Goal: Information Seeking & Learning: Learn about a topic

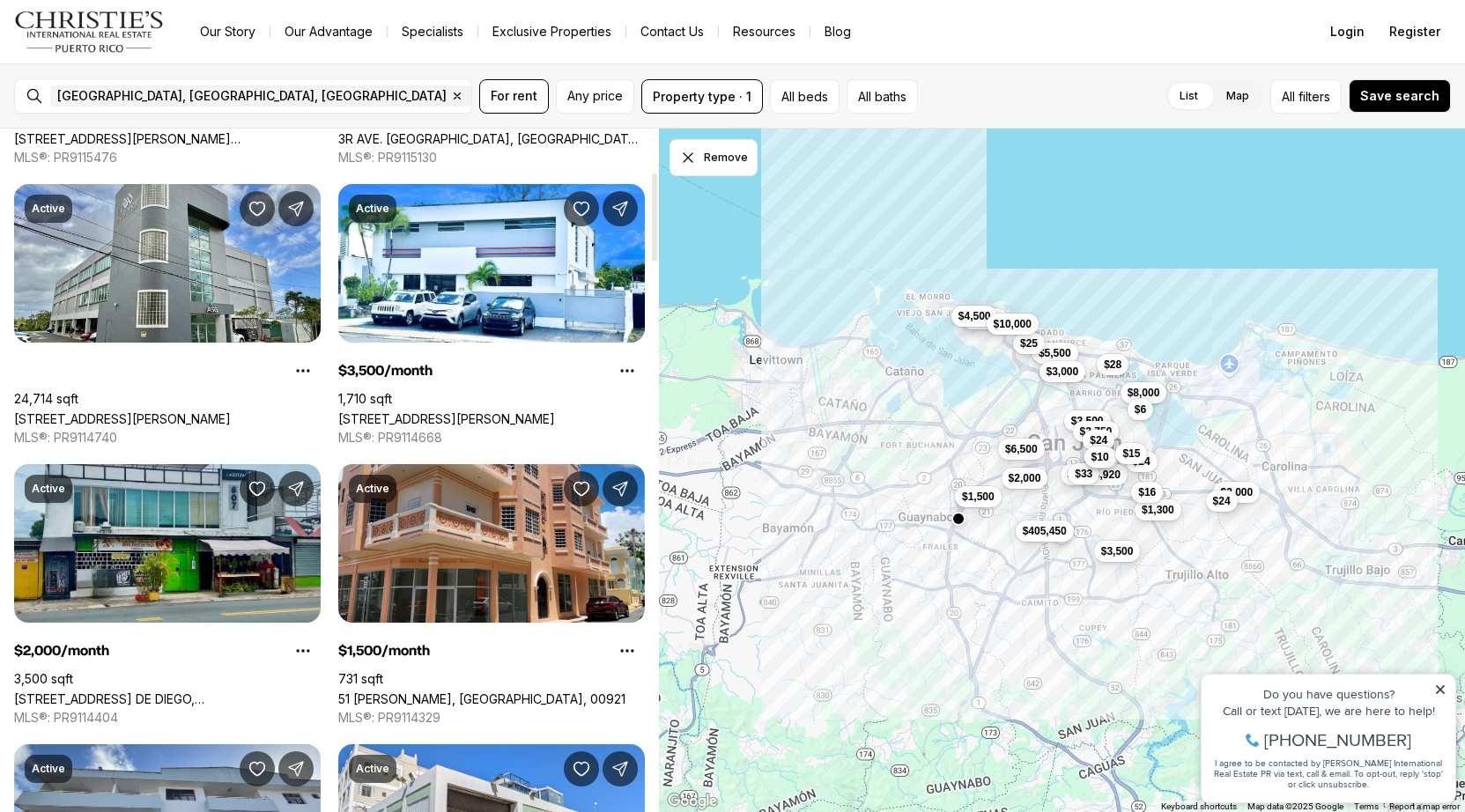
scroll to position [343, 0]
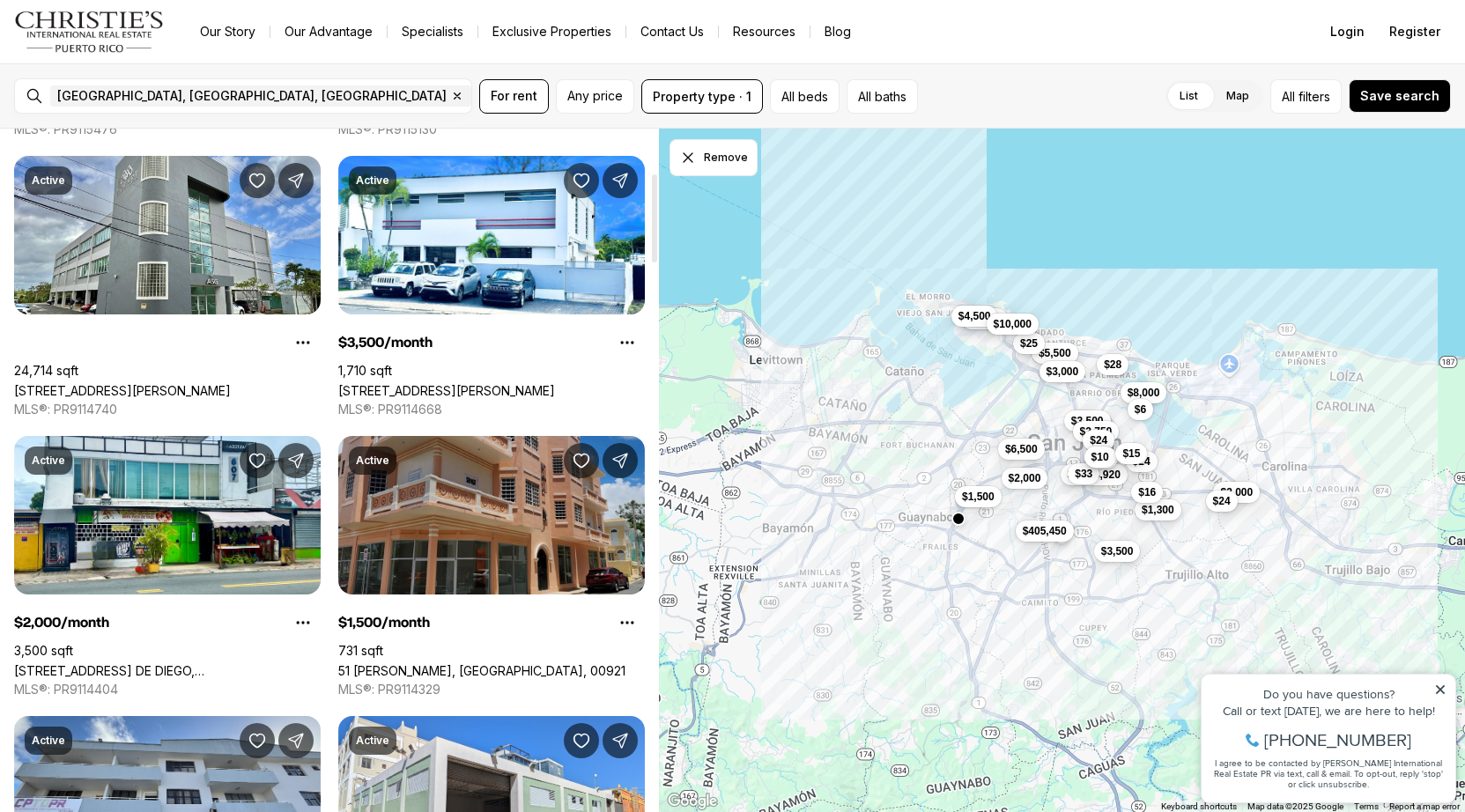
click at [469, 663] on link "51 [PERSON_NAME], [GEOGRAPHIC_DATA], 00921" at bounding box center [481, 671] width 287 height 15
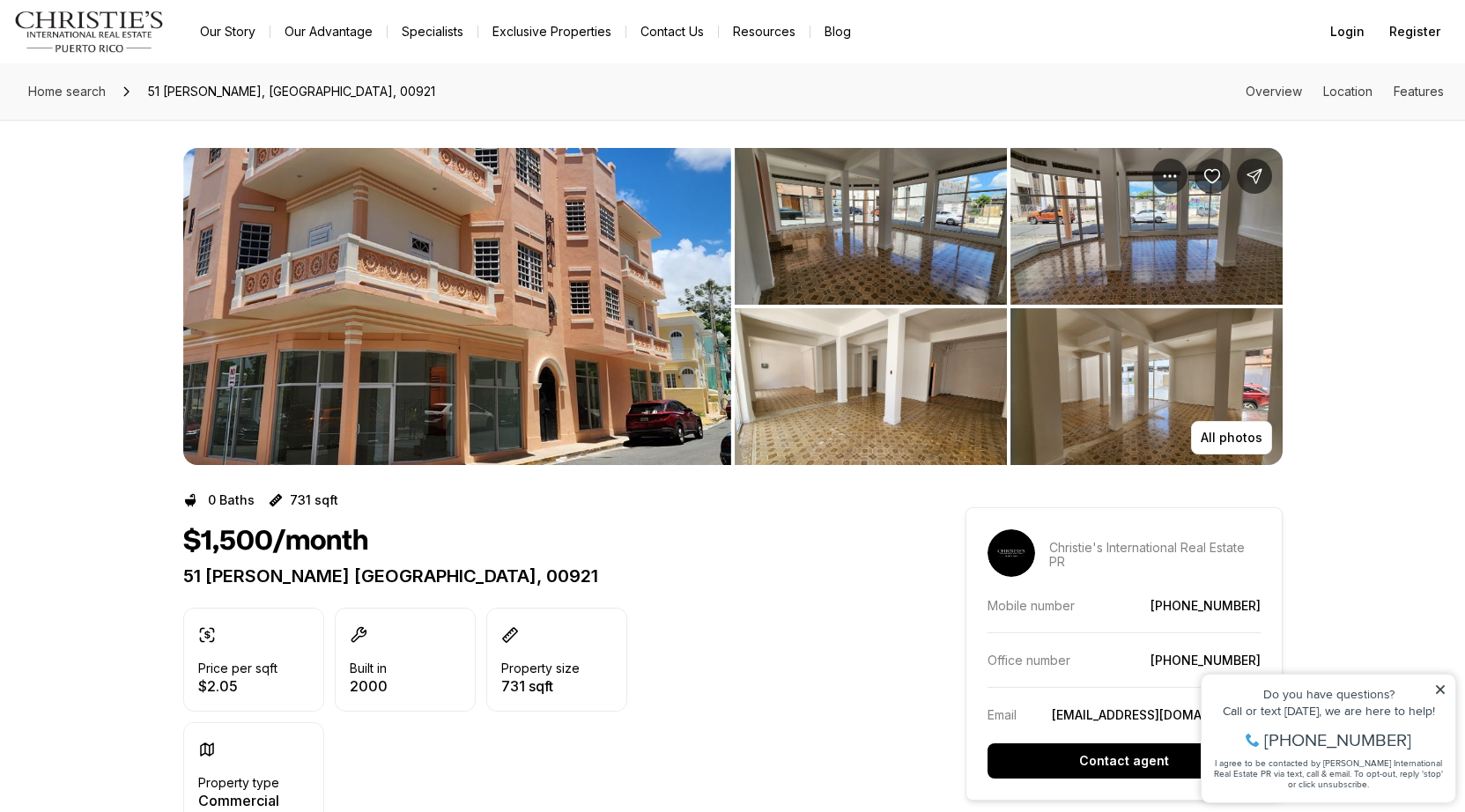
click at [459, 370] on img "View image gallery" at bounding box center [457, 306] width 548 height 317
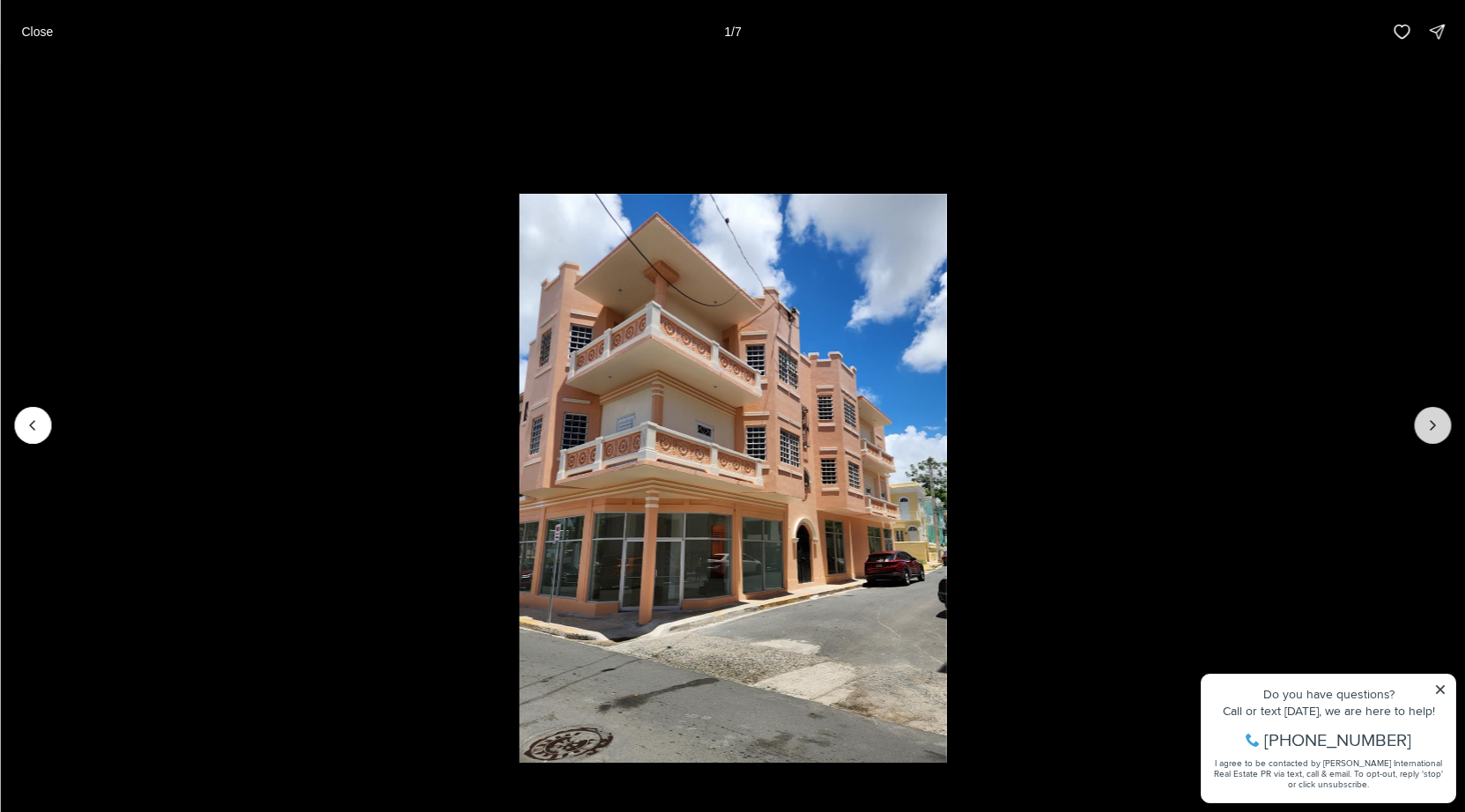
click at [1442, 438] on button "Next slide" at bounding box center [1432, 425] width 37 height 37
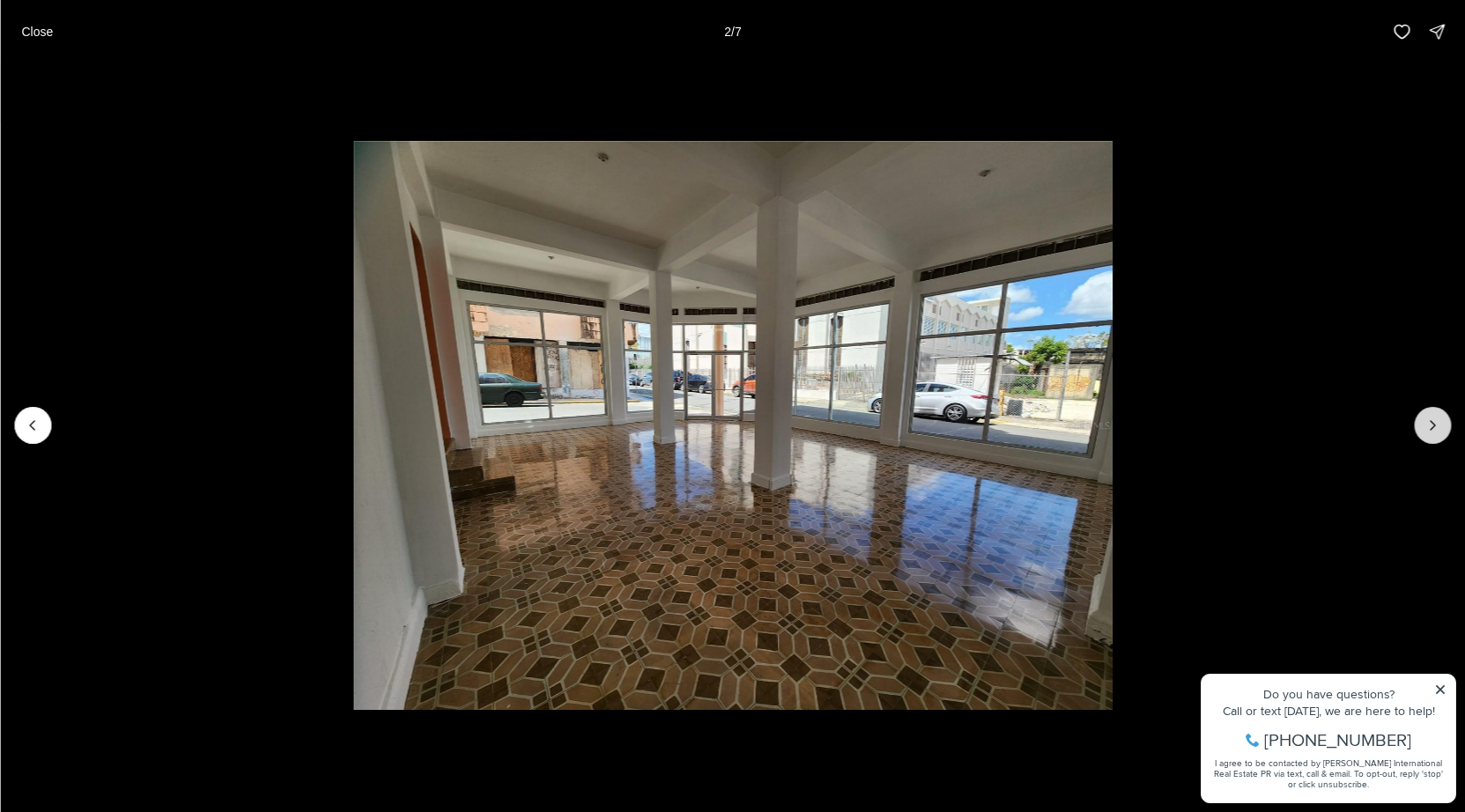
click at [1434, 435] on button "Next slide" at bounding box center [1432, 425] width 37 height 37
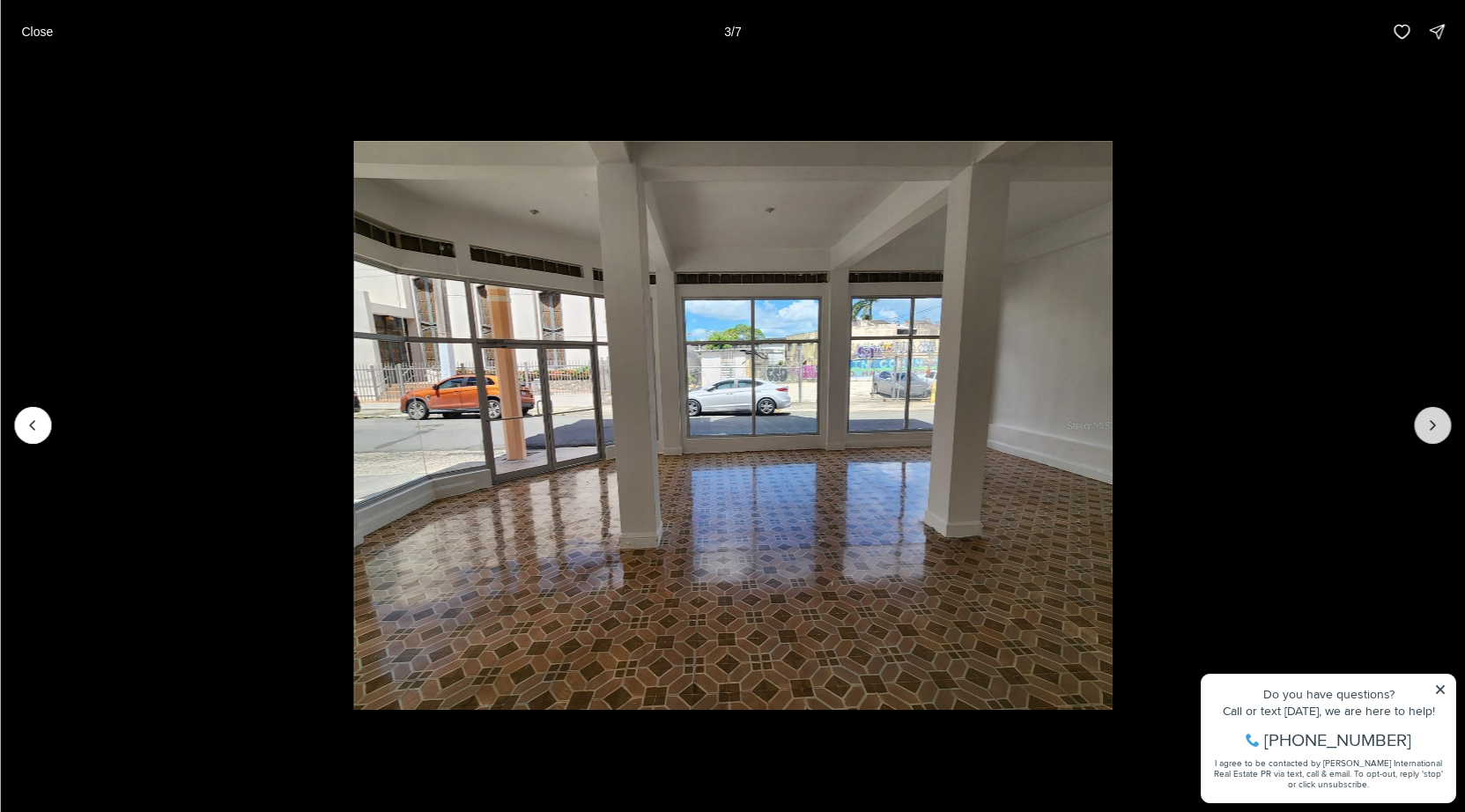
click at [1434, 435] on button "Next slide" at bounding box center [1432, 425] width 37 height 37
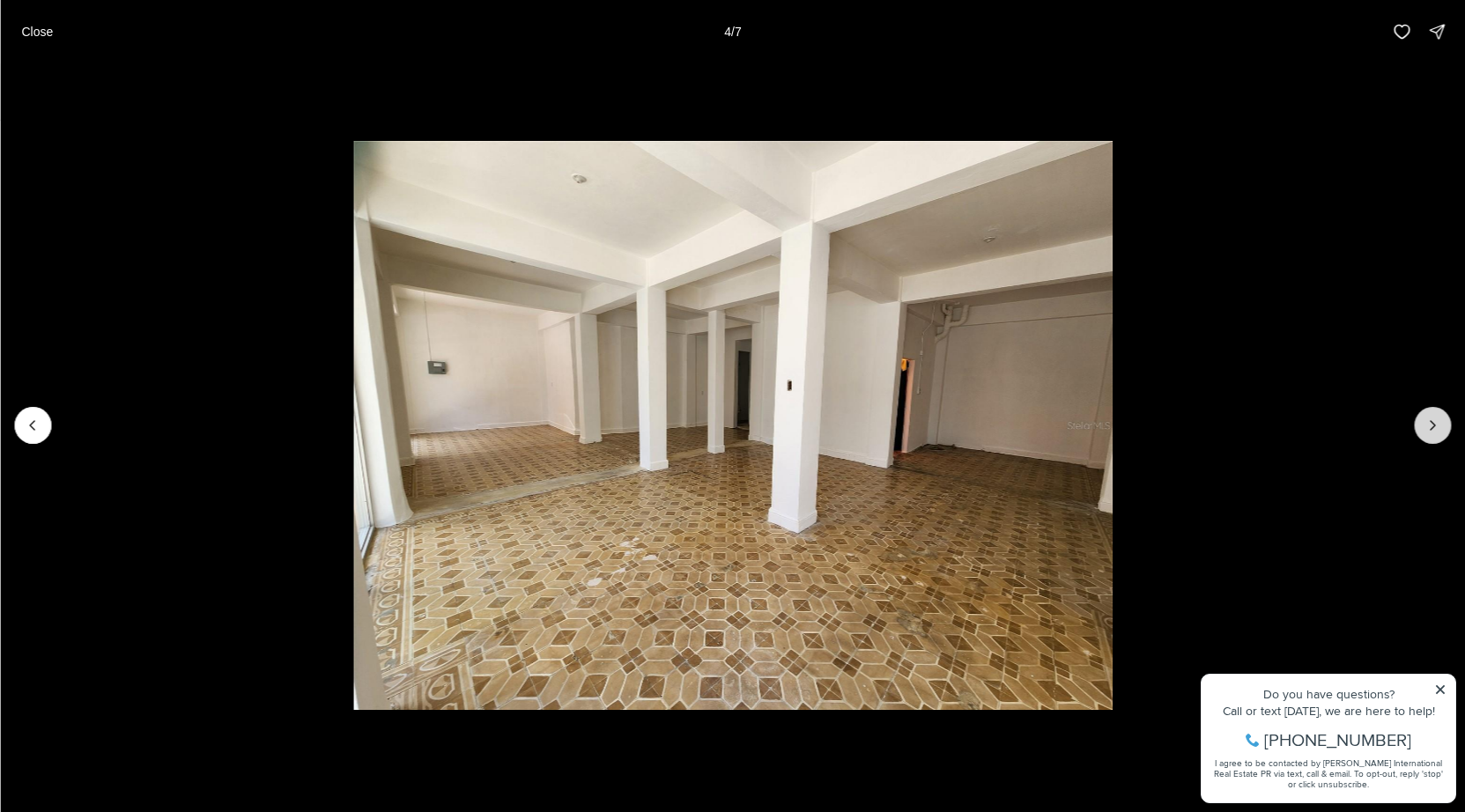
click at [1434, 435] on button "Next slide" at bounding box center [1432, 425] width 37 height 37
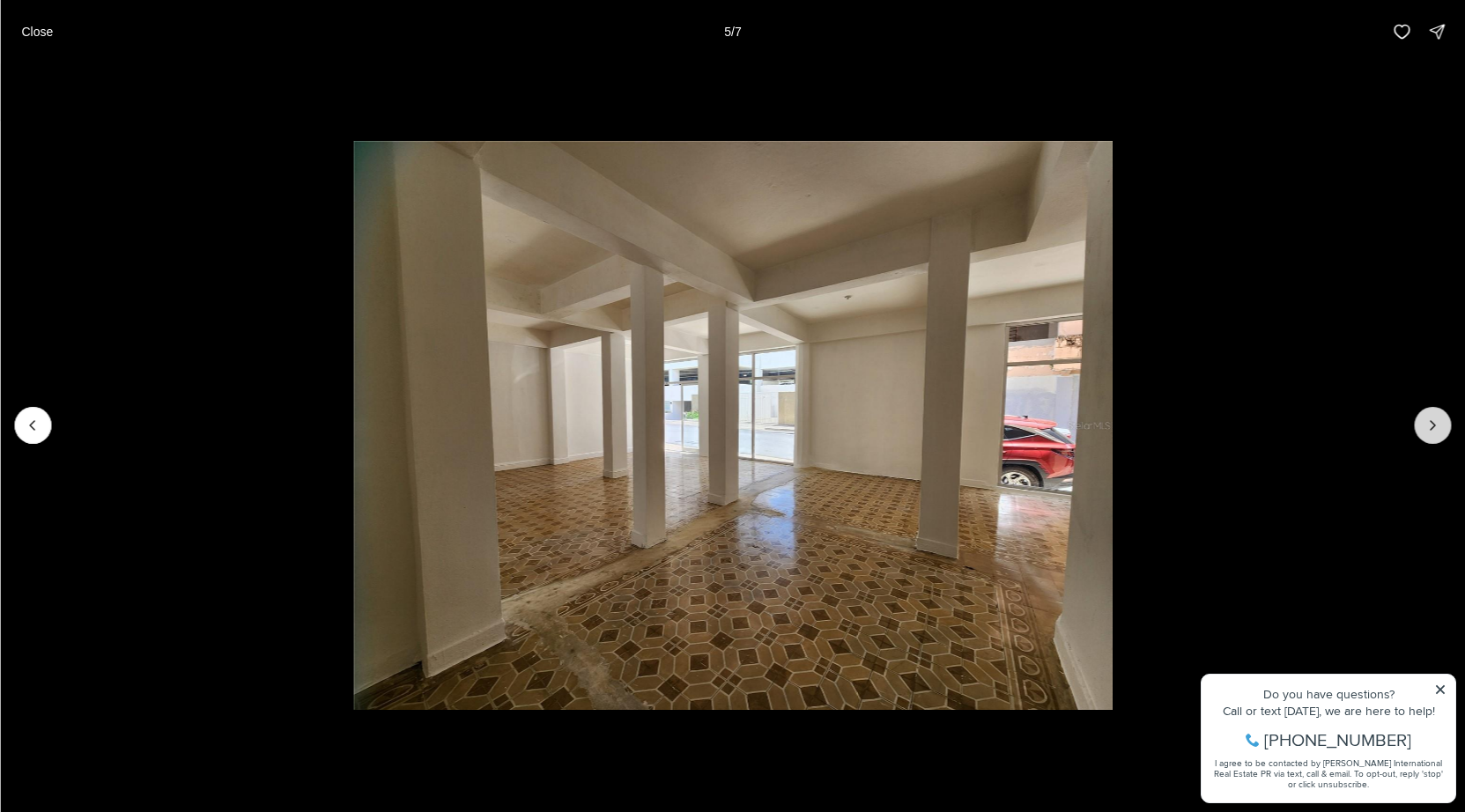
click at [1434, 435] on button "Next slide" at bounding box center [1432, 425] width 37 height 37
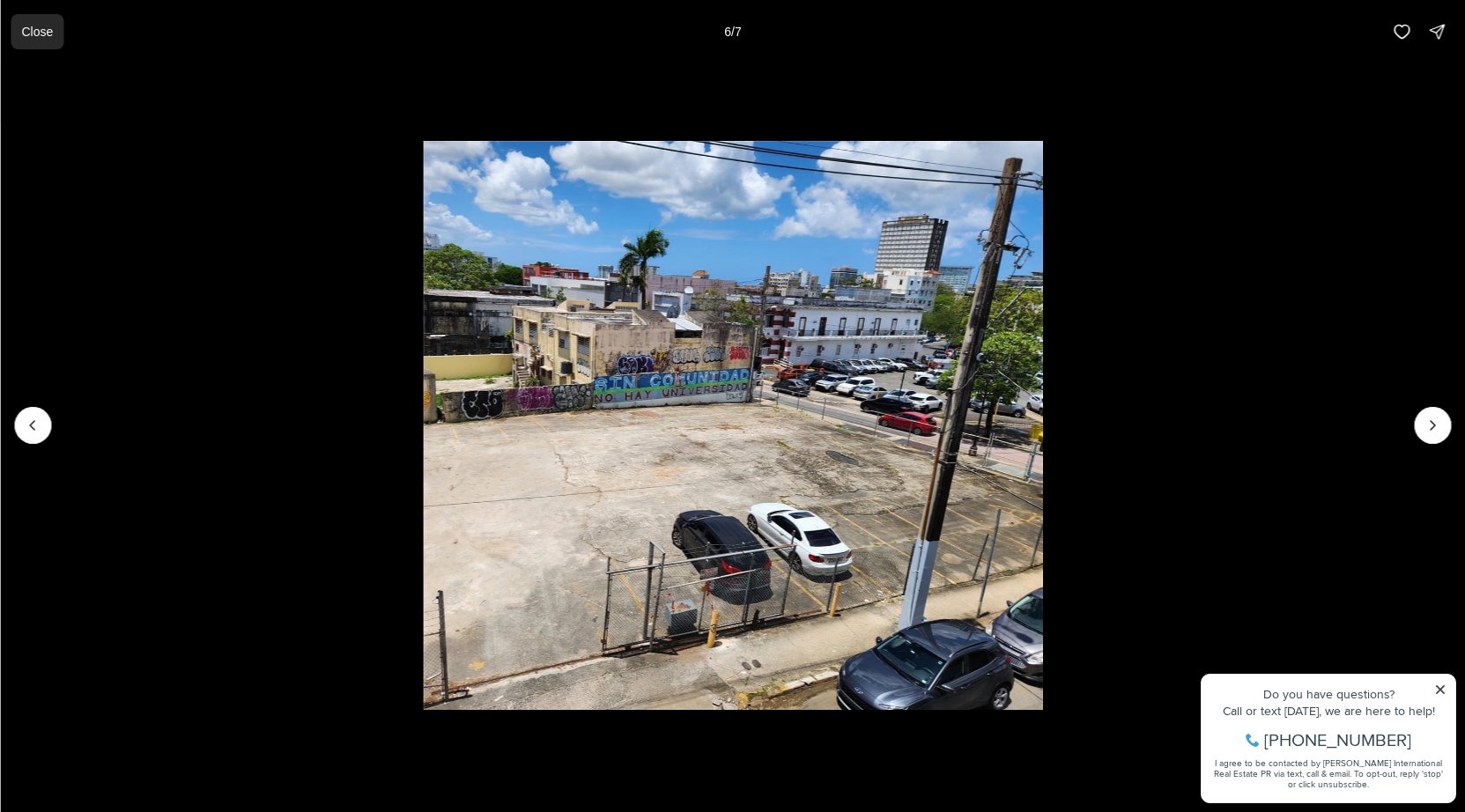
click at [20, 41] on button "Close" at bounding box center [36, 32] width 53 height 36
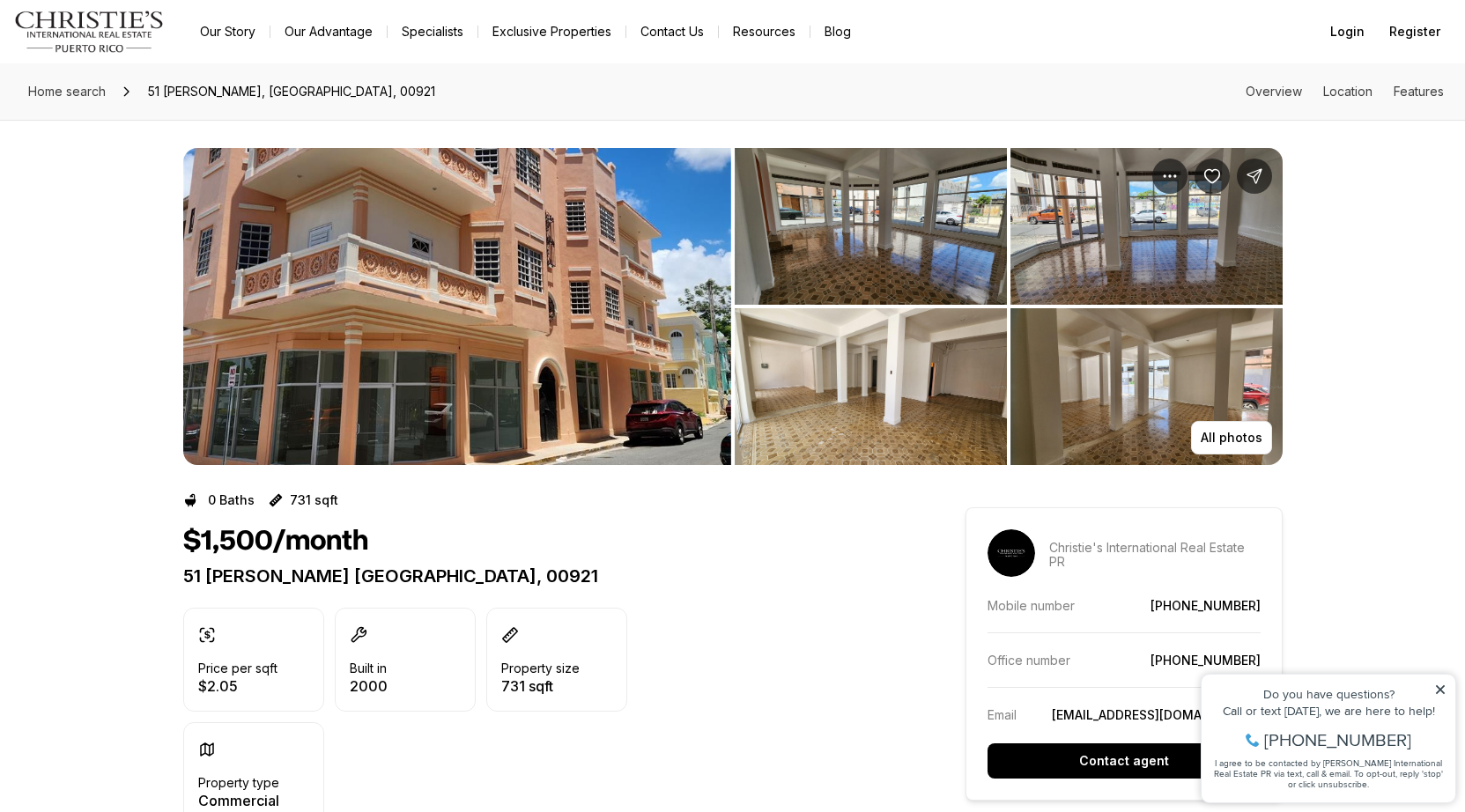
drag, startPoint x: 174, startPoint y: 570, endPoint x: 656, endPoint y: 584, distance: 482.2
copy p "51 PILAR Y BRAUMBAUGH RIO PIEDRAS PR, 00921"
click at [765, 614] on div "Price per sqft $2.05 Built in 2000 Property size 731 sqft Property type Commerc…" at bounding box center [542, 717] width 719 height 219
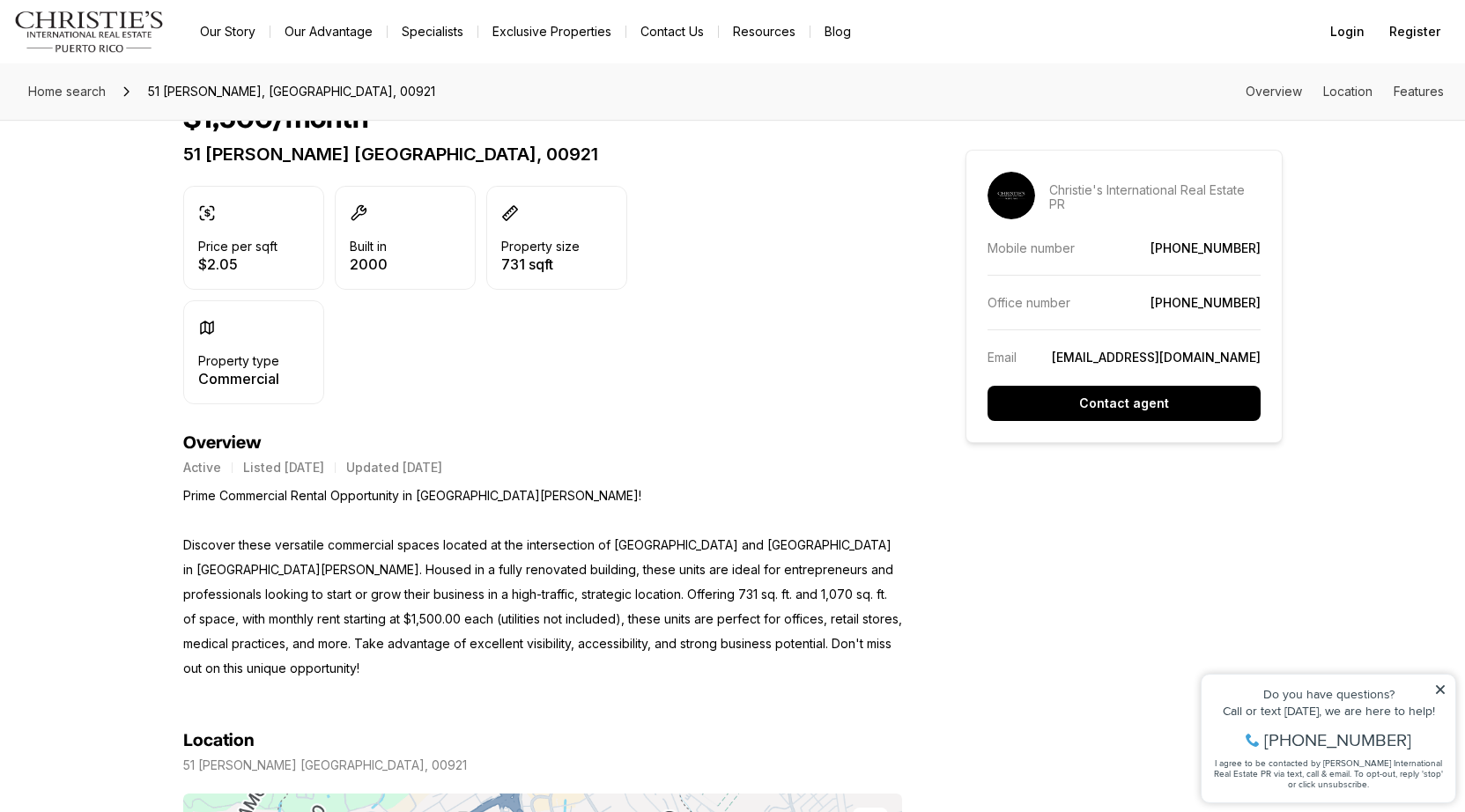
scroll to position [462, 0]
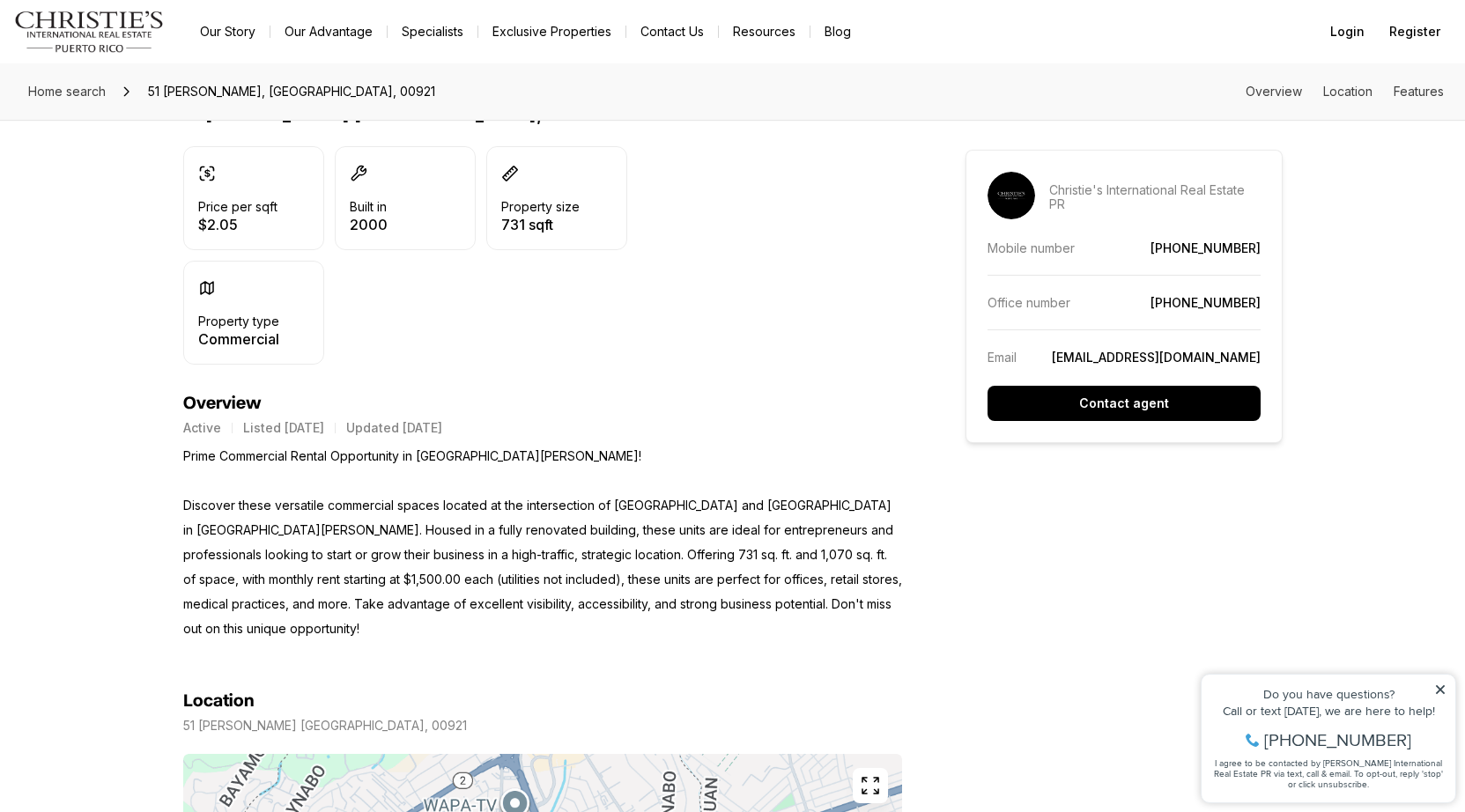
drag, startPoint x: 1442, startPoint y: 686, endPoint x: 2634, endPoint y: 1341, distance: 1360.1
click at [1442, 686] on icon at bounding box center [1440, 689] width 12 height 12
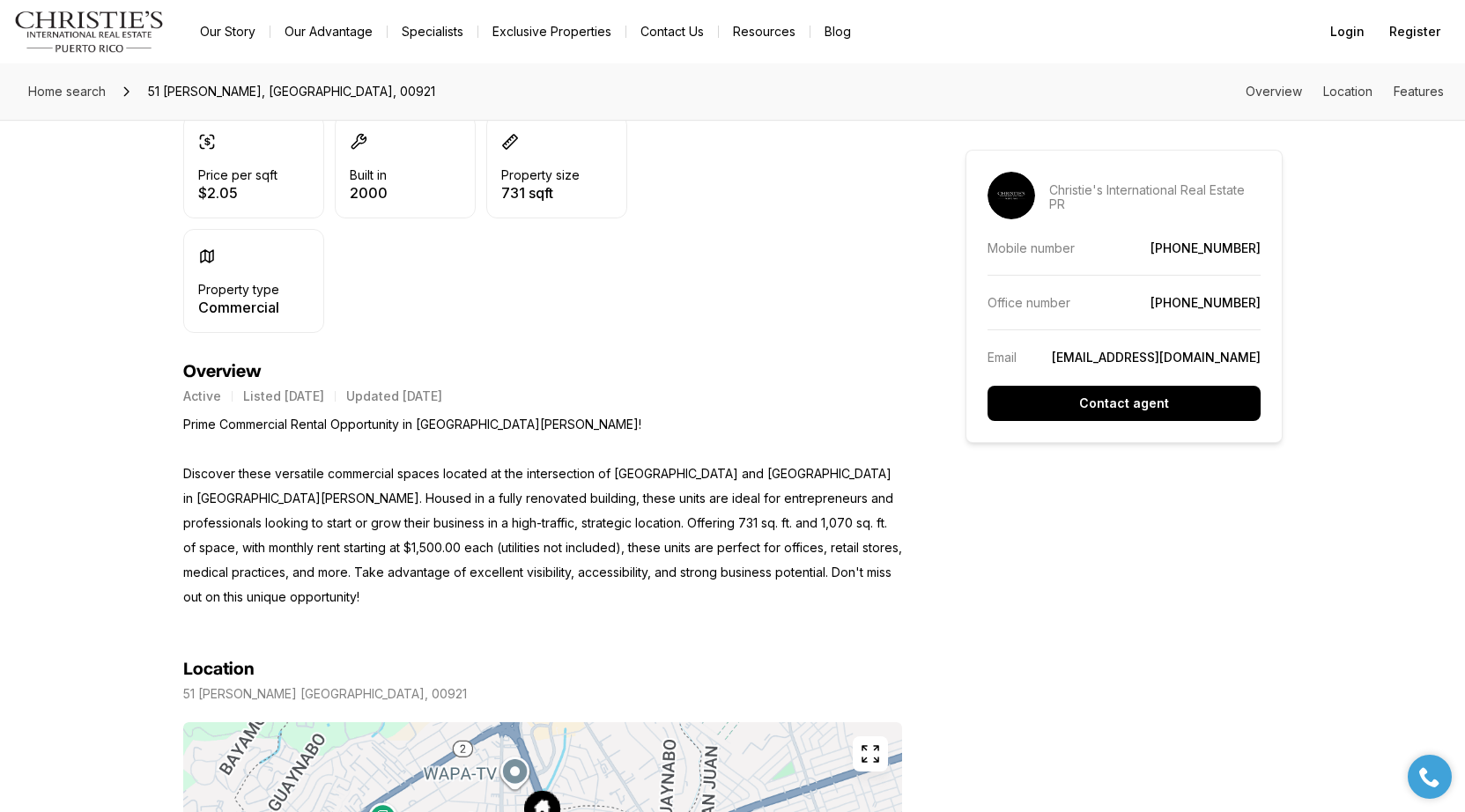
scroll to position [414, 0]
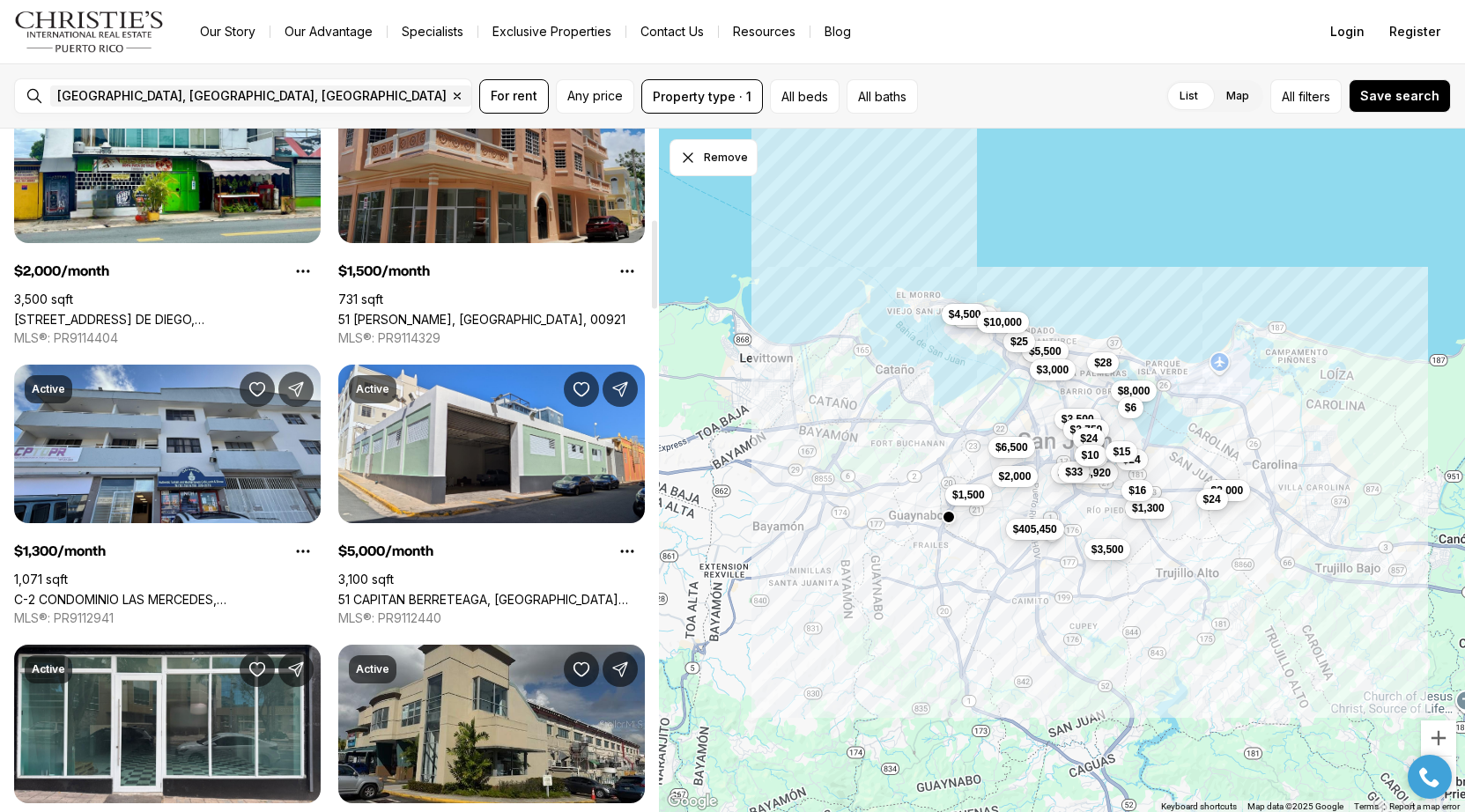
scroll to position [703, 0]
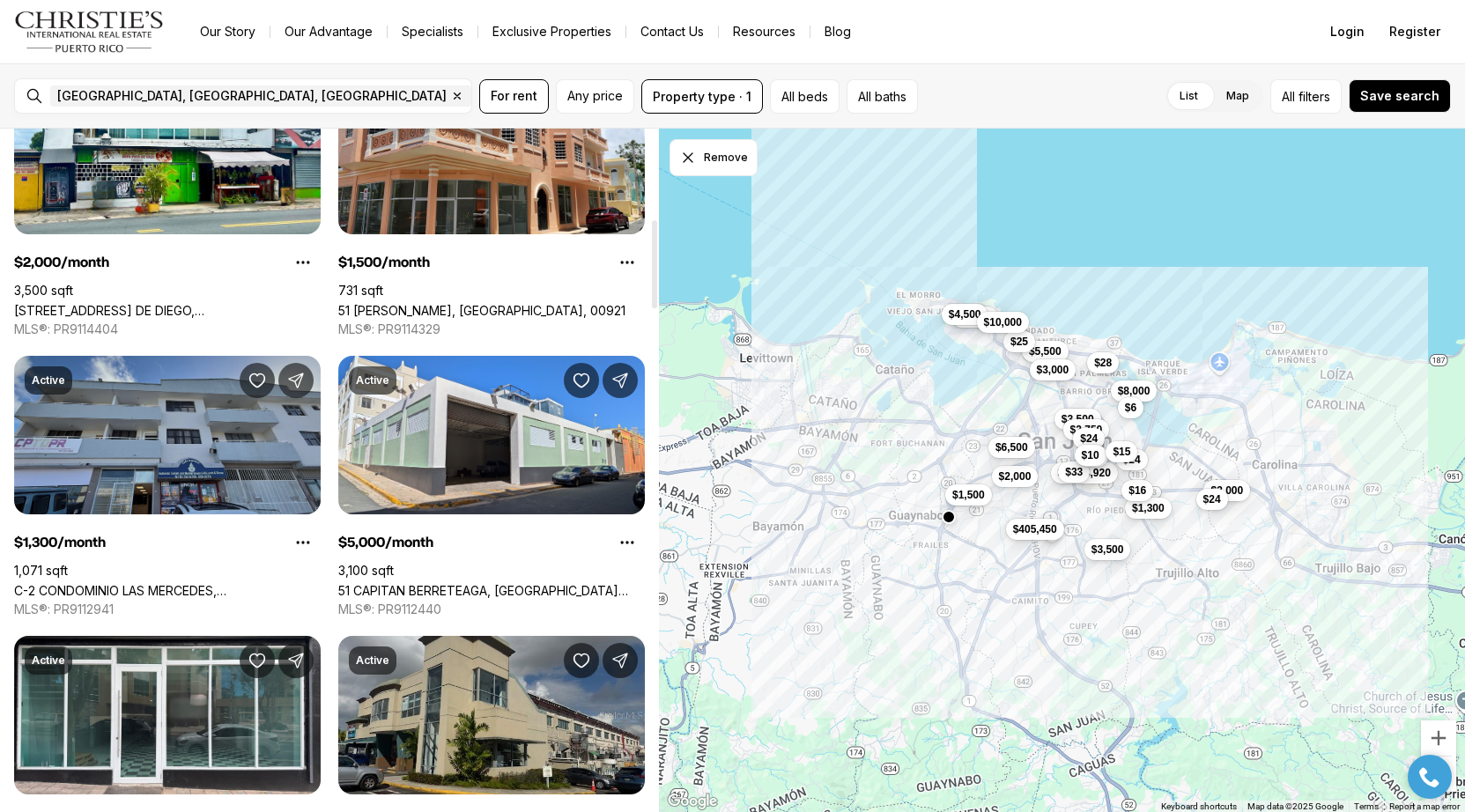
click at [238, 584] on link "C-2 CONDOMINIO LAS MERCEDES, [GEOGRAPHIC_DATA][PERSON_NAME], 00926" at bounding box center [167, 591] width 306 height 15
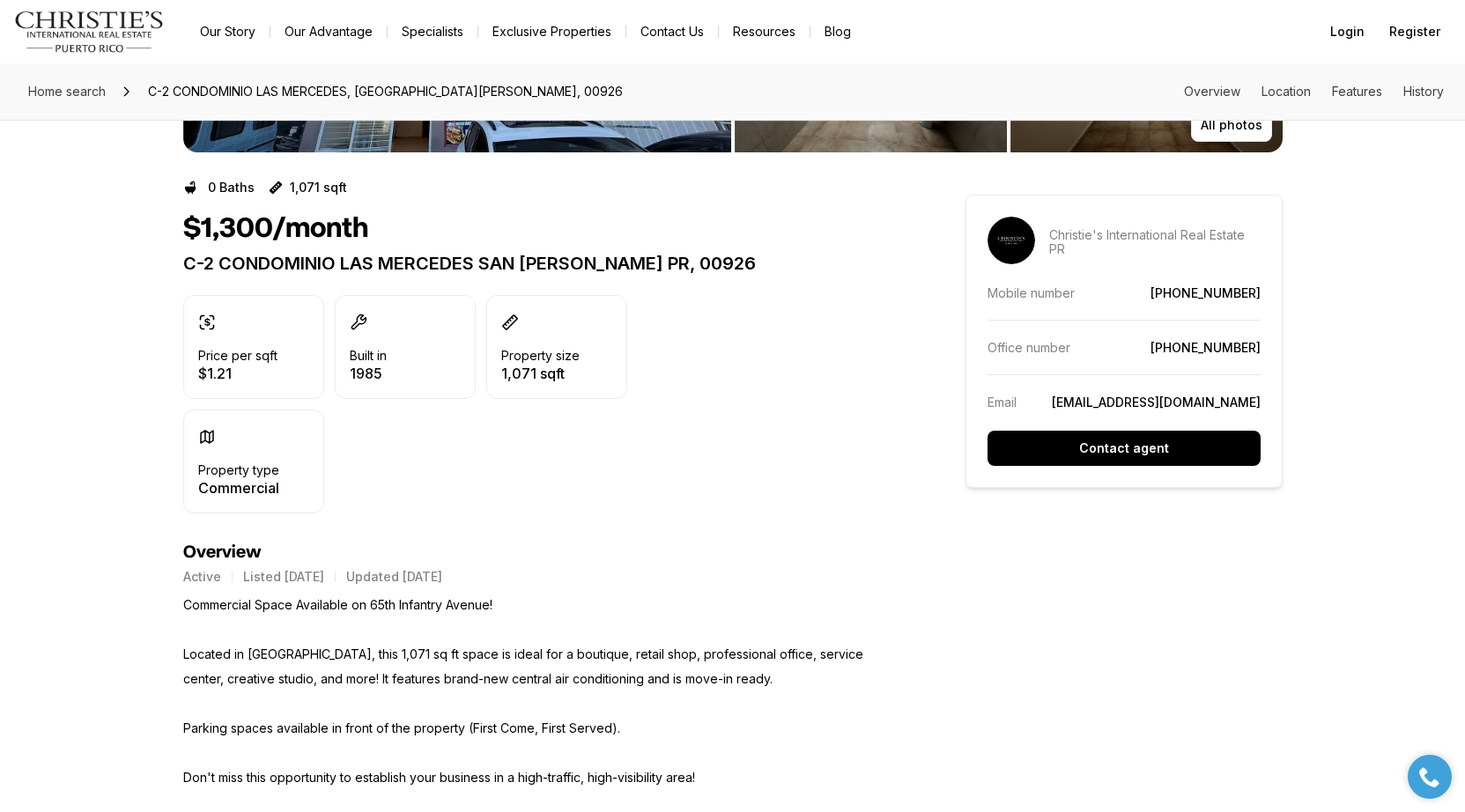
scroll to position [311, 0]
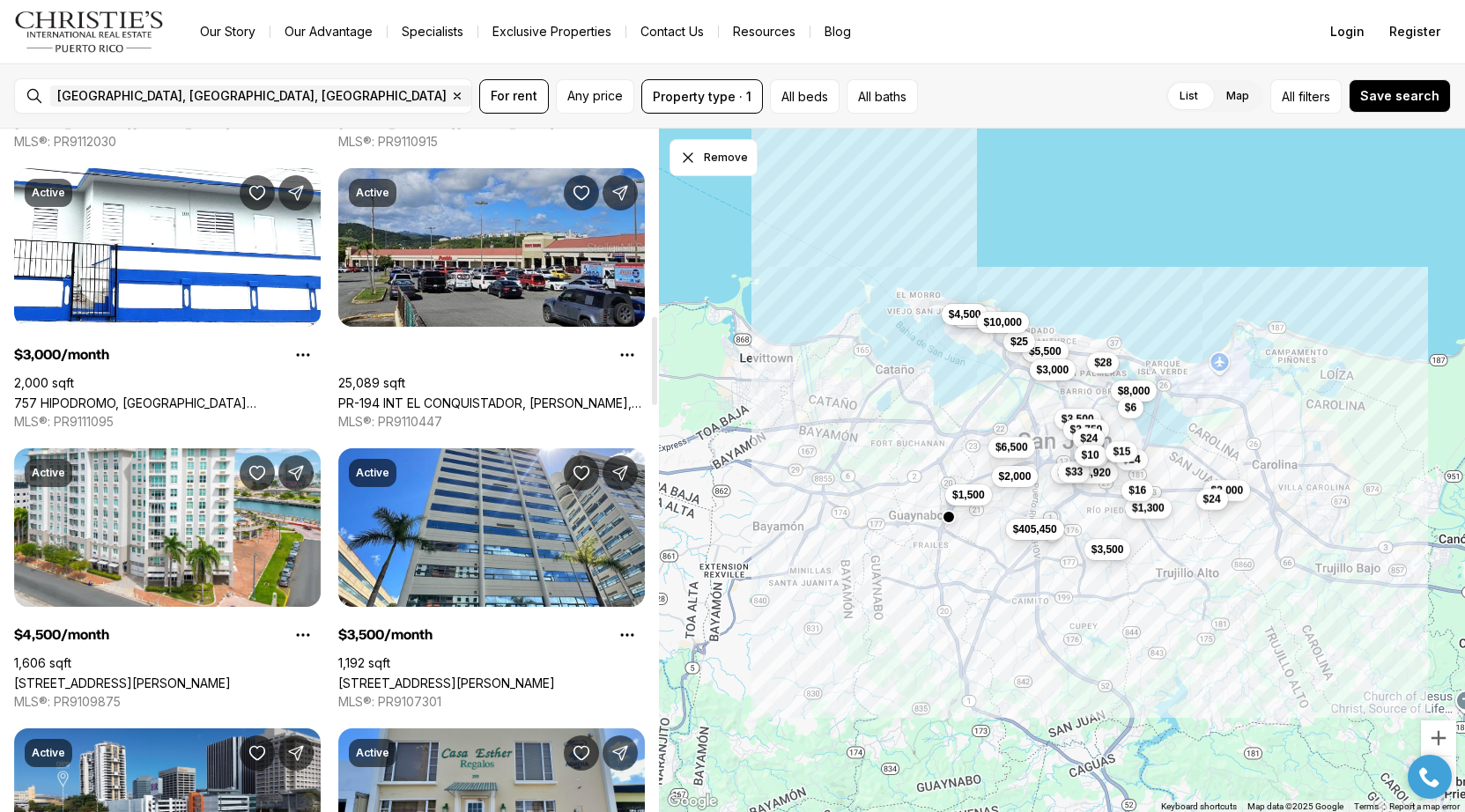
scroll to position [1453, 0]
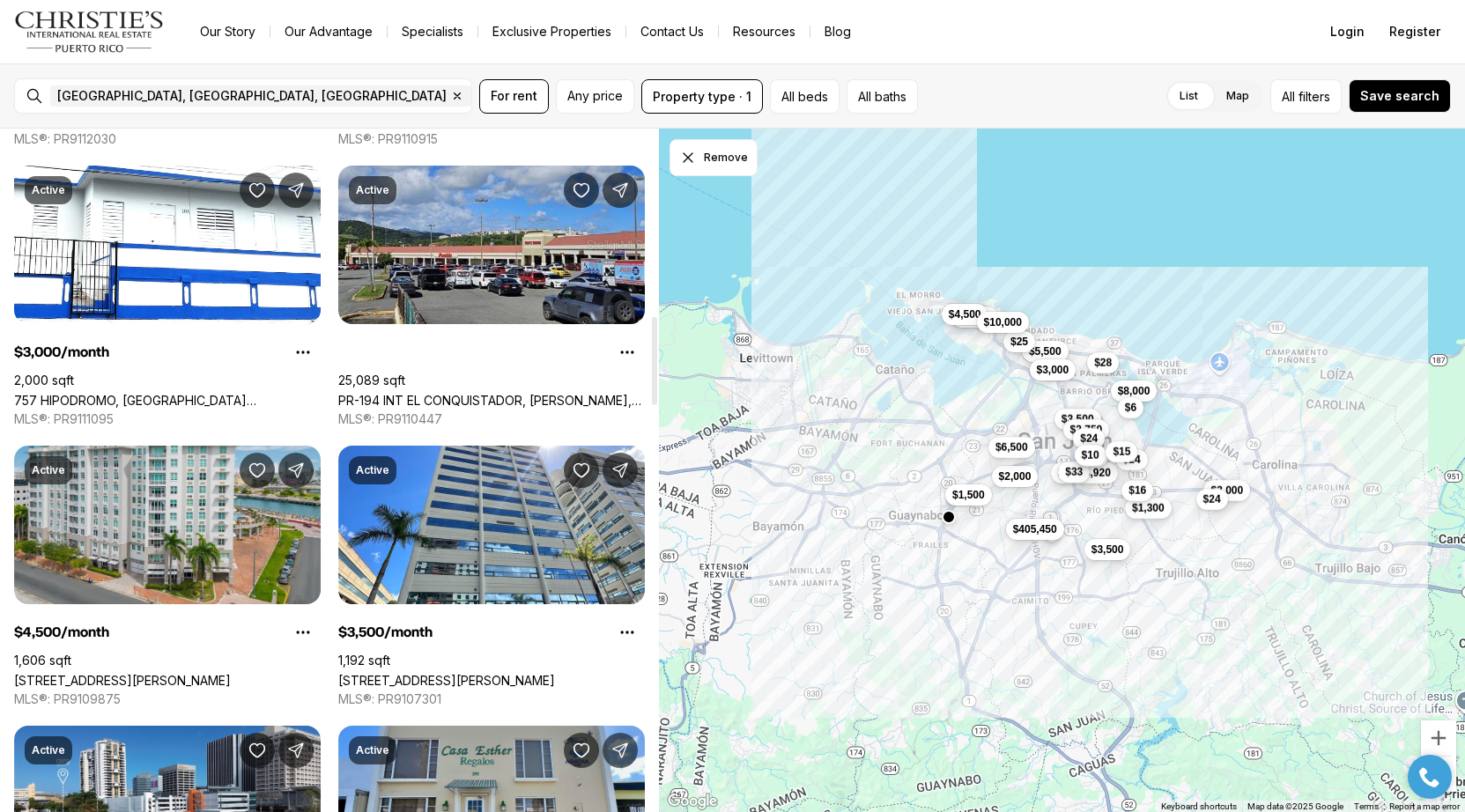
click at [161, 673] on link "[STREET_ADDRESS][PERSON_NAME]" at bounding box center [123, 681] width 217 height 15
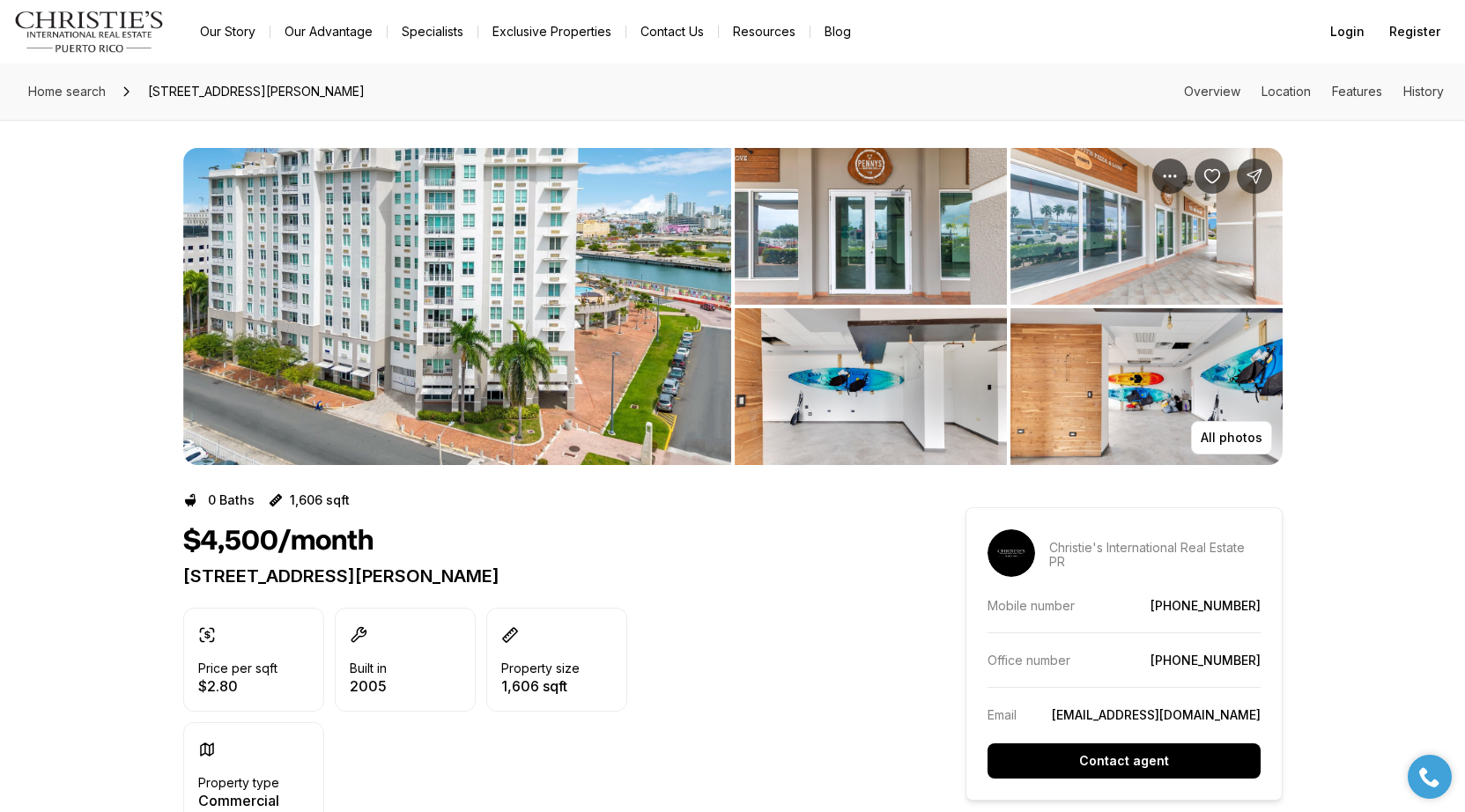
click at [627, 267] on img "View image gallery" at bounding box center [457, 306] width 548 height 317
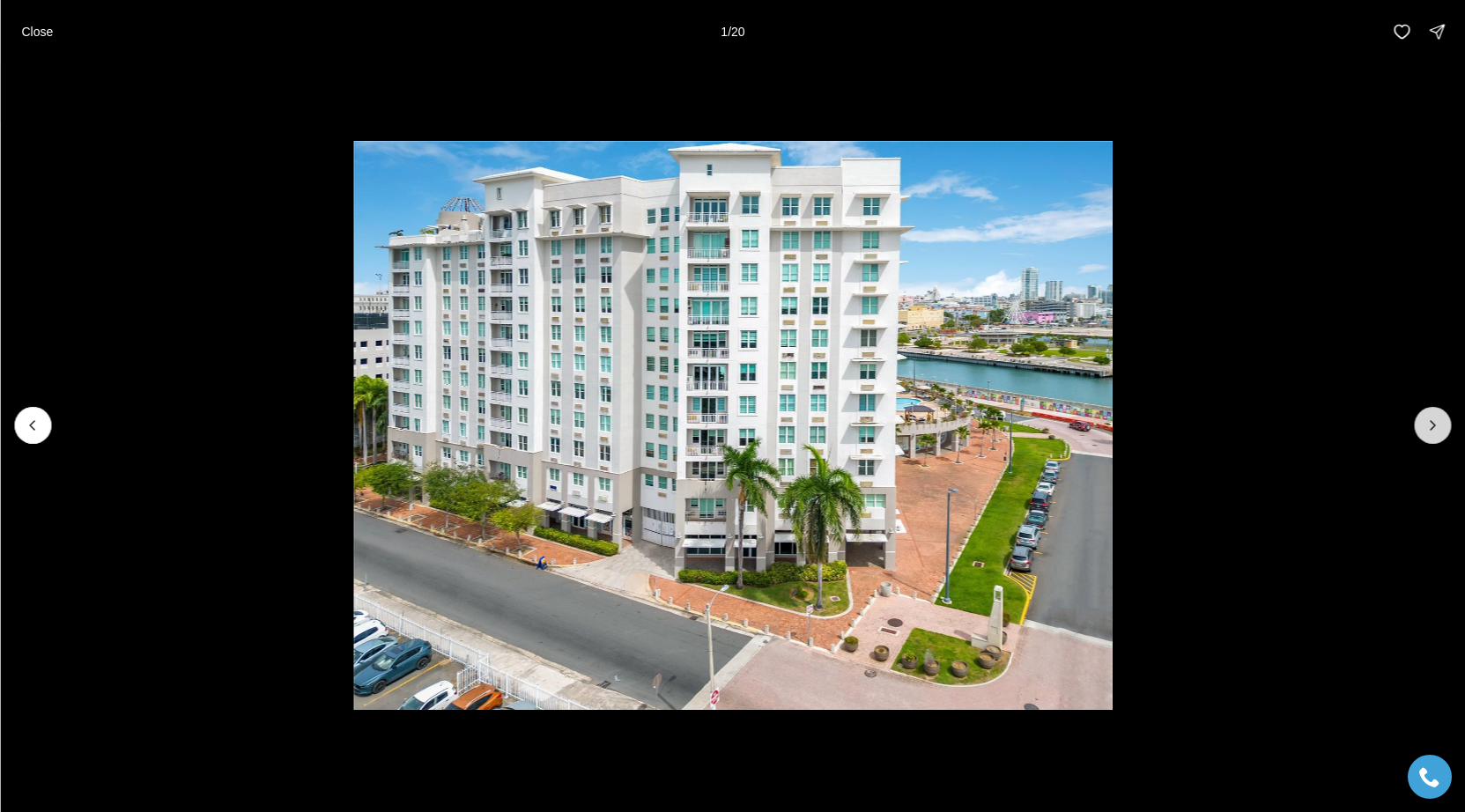
click at [1434, 434] on icon "Next slide" at bounding box center [1432, 425] width 17 height 17
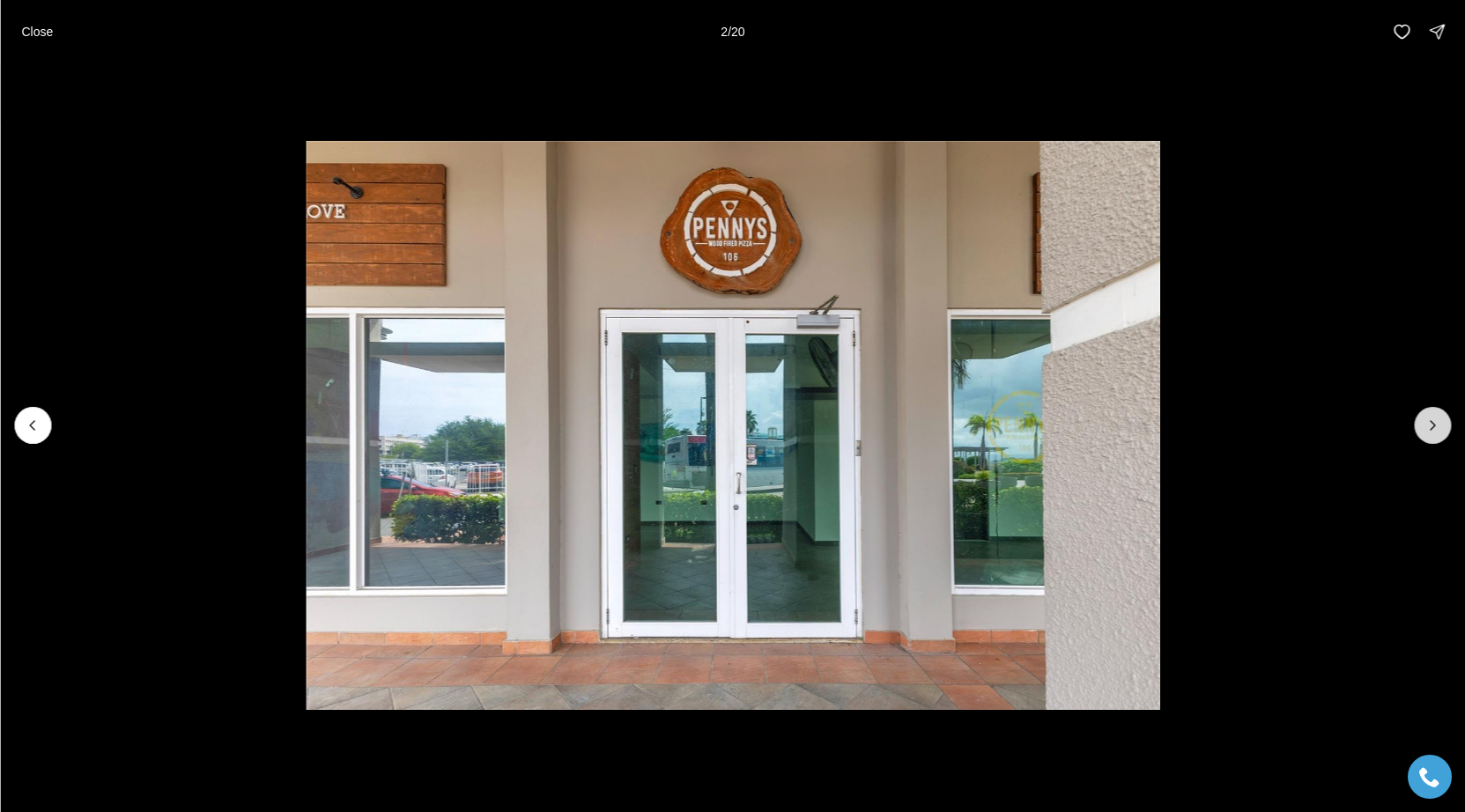
click at [1434, 433] on icon "Next slide" at bounding box center [1432, 425] width 17 height 17
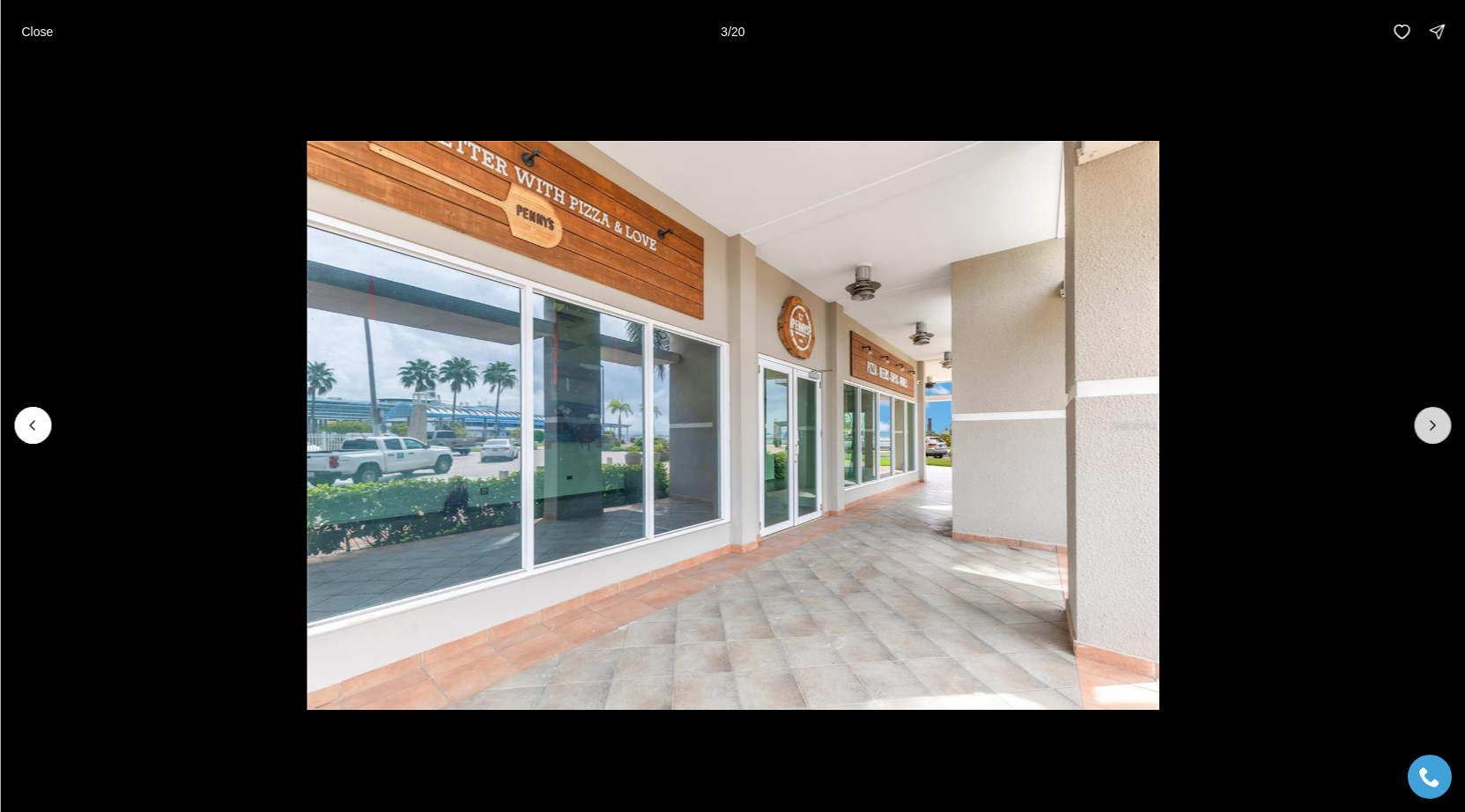
click at [1434, 433] on icon "Next slide" at bounding box center [1432, 425] width 17 height 17
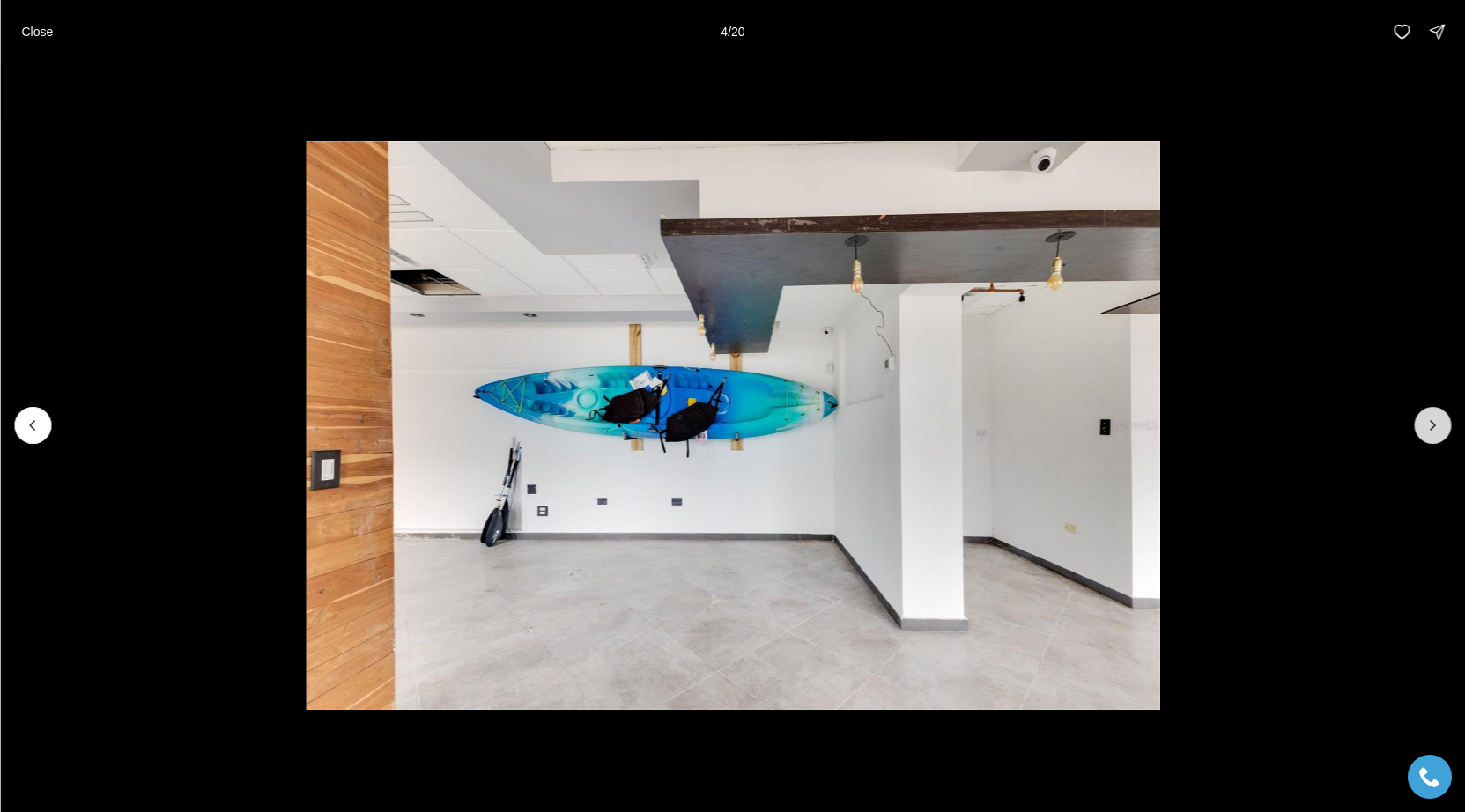
click at [1434, 433] on icon "Next slide" at bounding box center [1432, 425] width 17 height 17
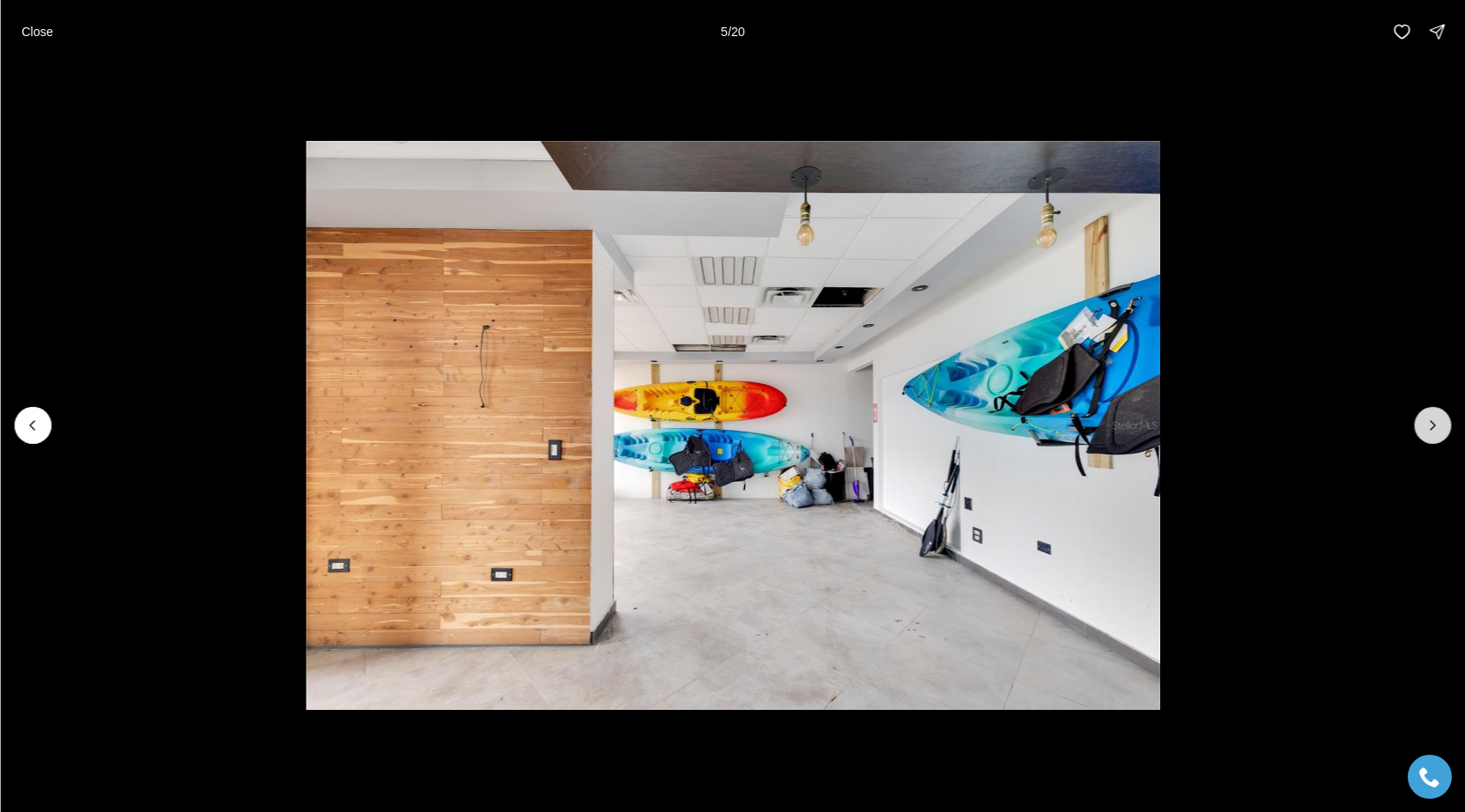
click at [1434, 433] on icon "Next slide" at bounding box center [1432, 425] width 17 height 17
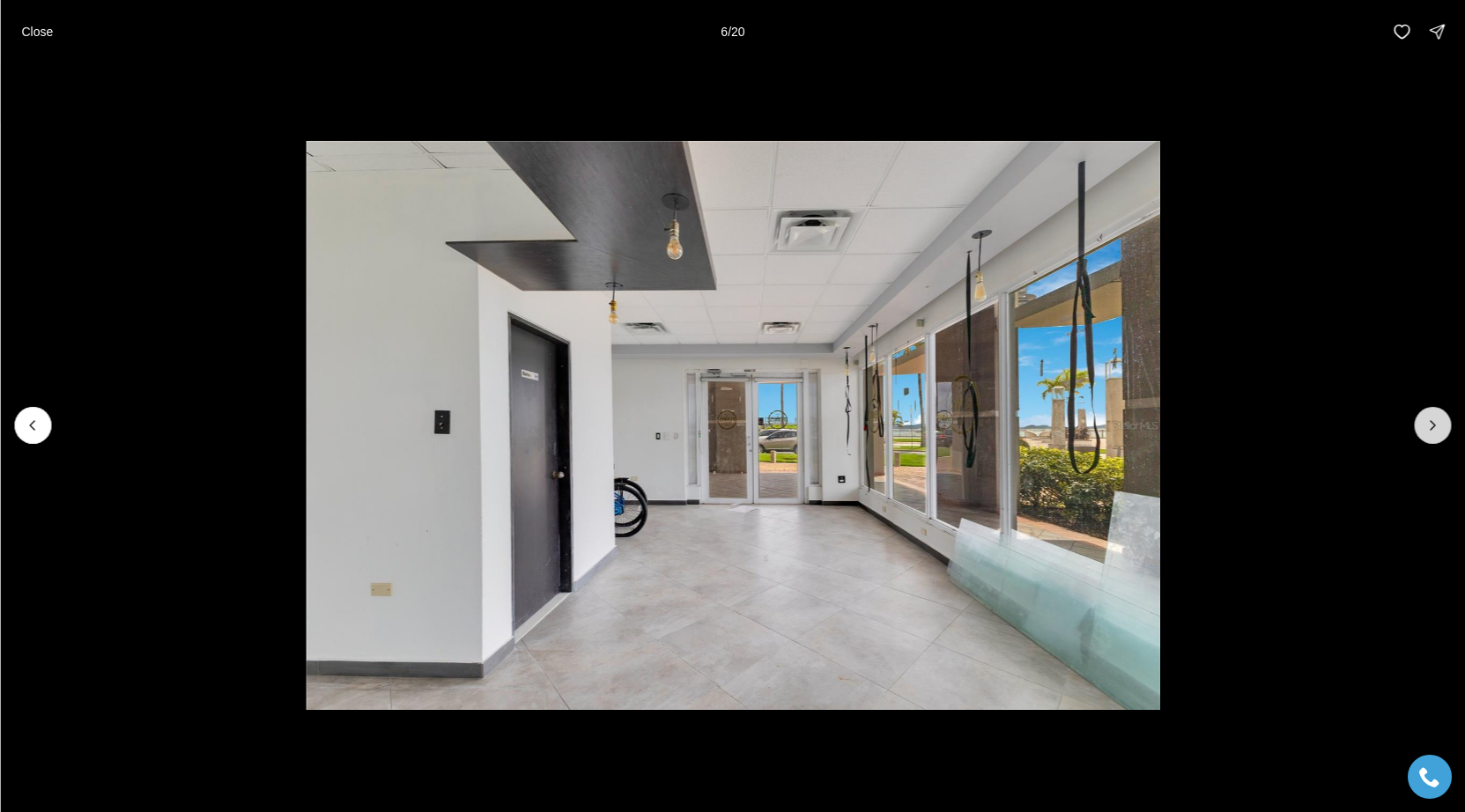
click at [1434, 433] on icon "Next slide" at bounding box center [1432, 425] width 17 height 17
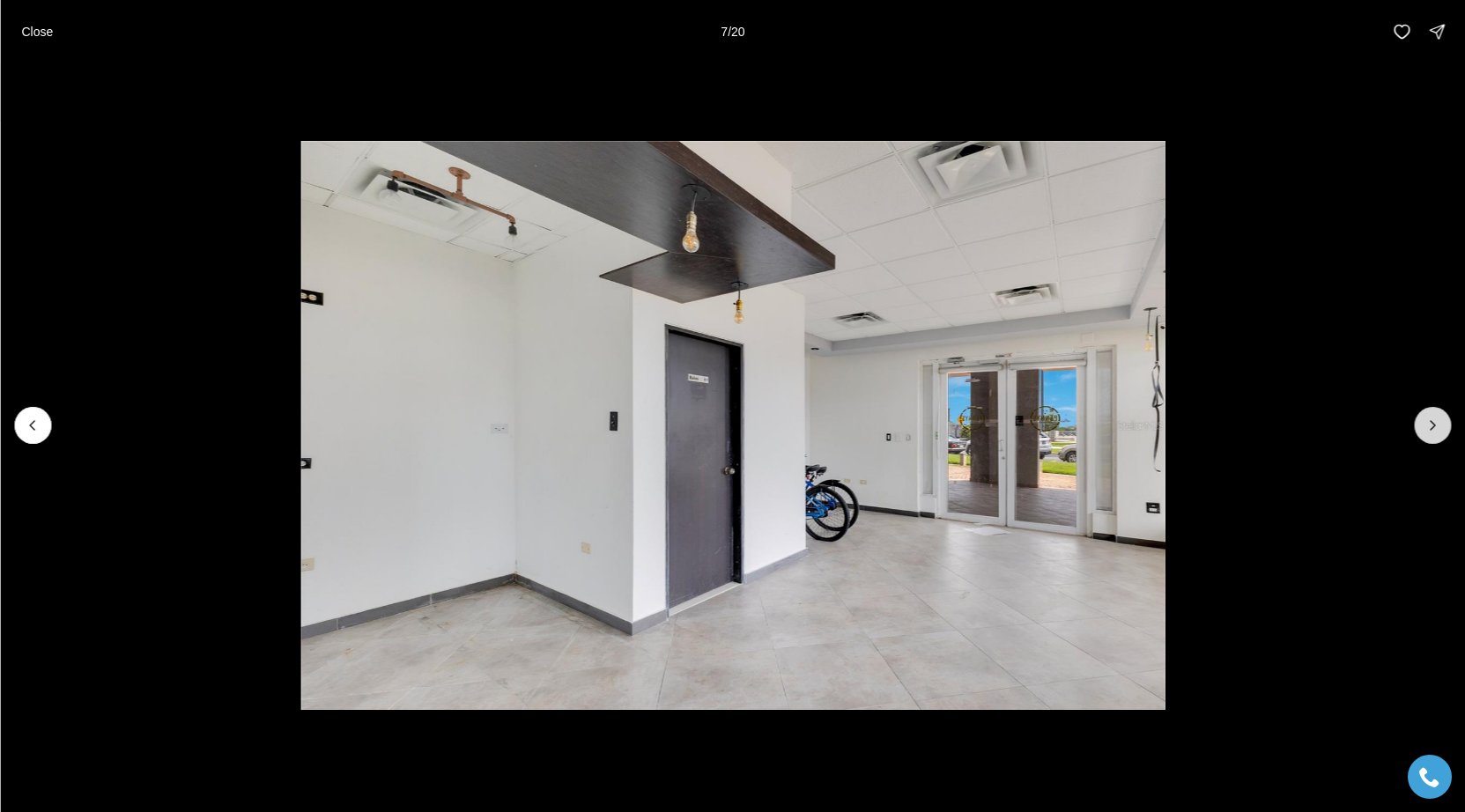
click at [1434, 433] on icon "Next slide" at bounding box center [1432, 425] width 17 height 17
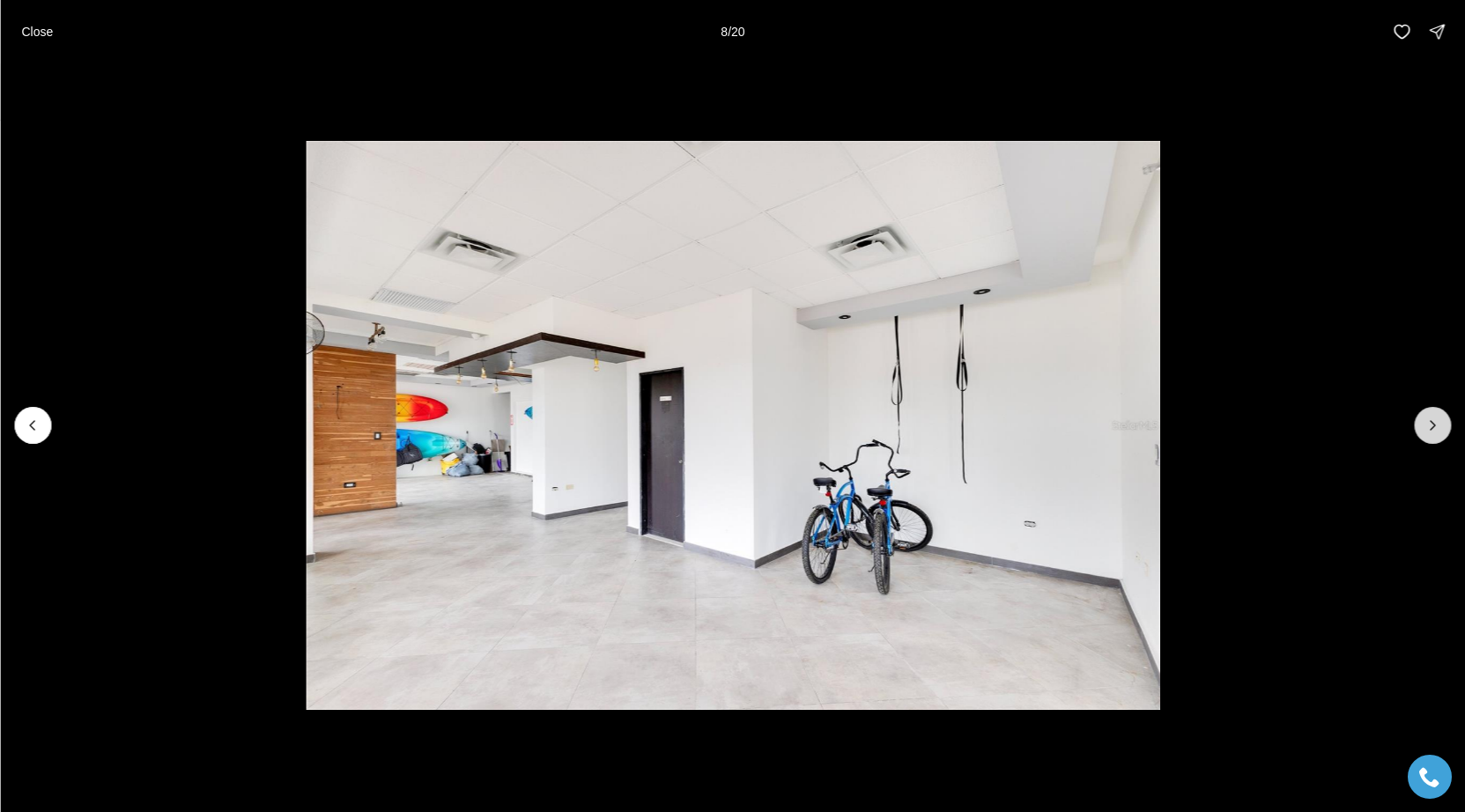
click at [1434, 433] on icon "Next slide" at bounding box center [1432, 425] width 17 height 17
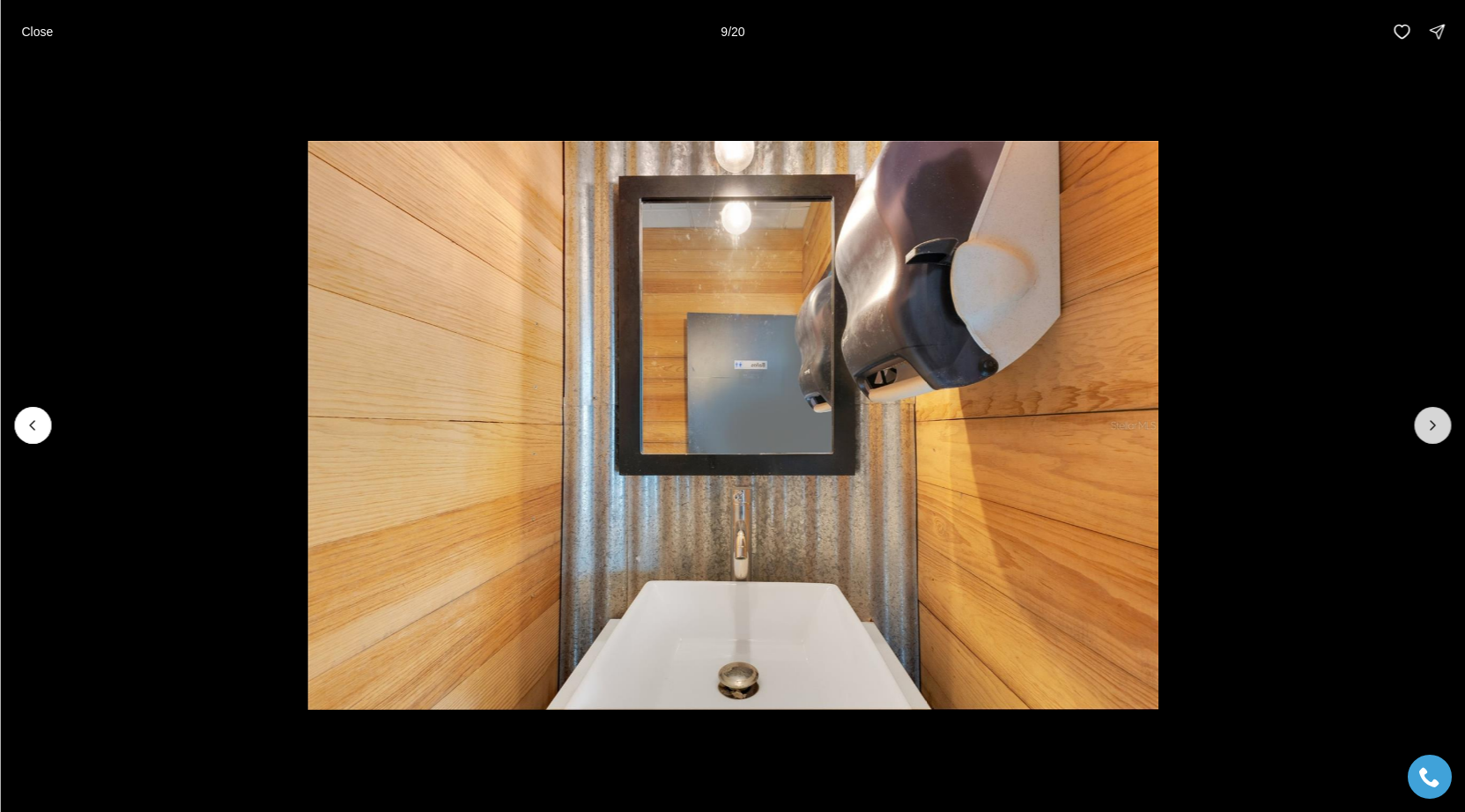
click at [1434, 433] on icon "Next slide" at bounding box center [1432, 425] width 17 height 17
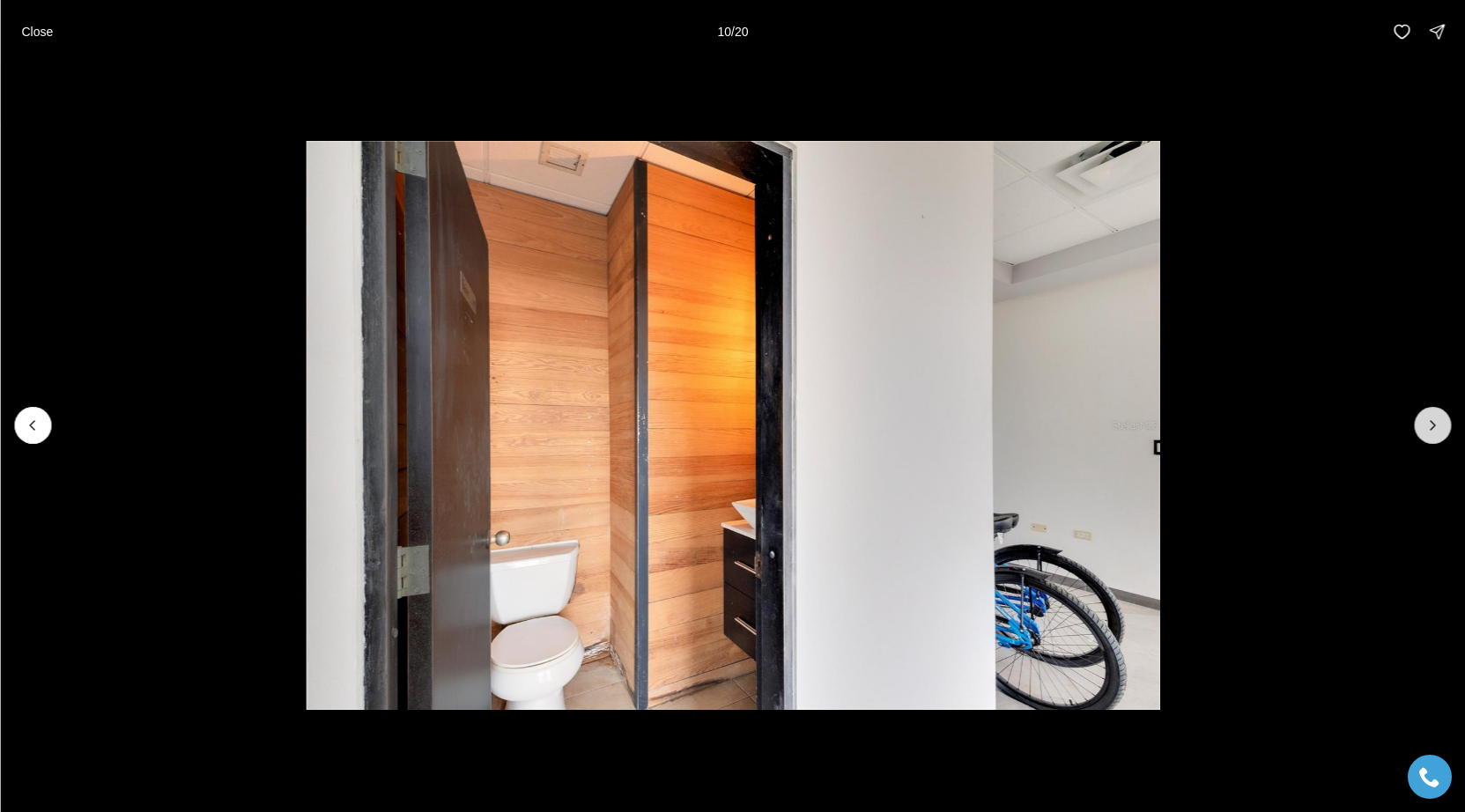
click at [1430, 427] on icon "Next slide" at bounding box center [1432, 425] width 17 height 17
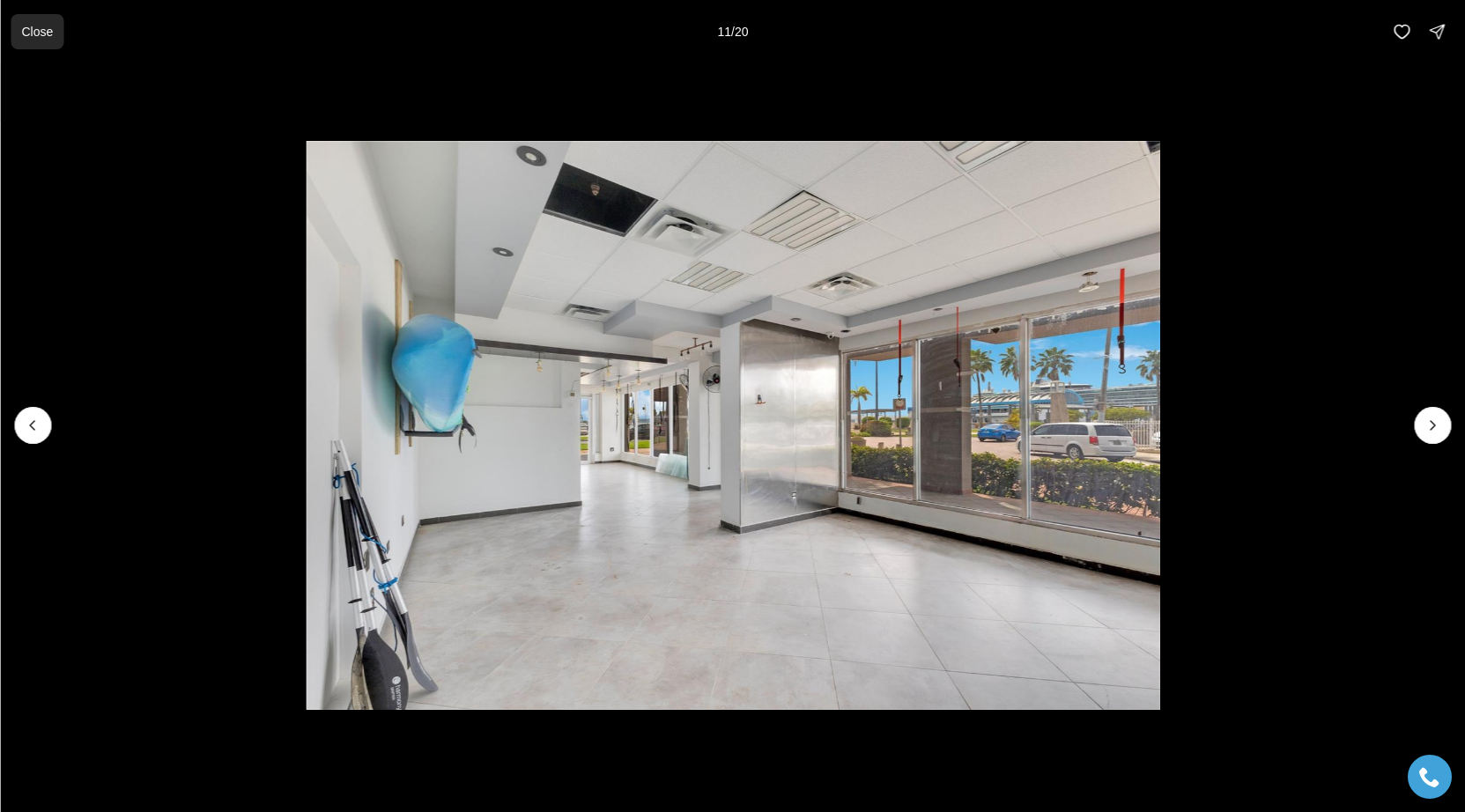
click at [37, 33] on p "Close" at bounding box center [36, 32] width 32 height 14
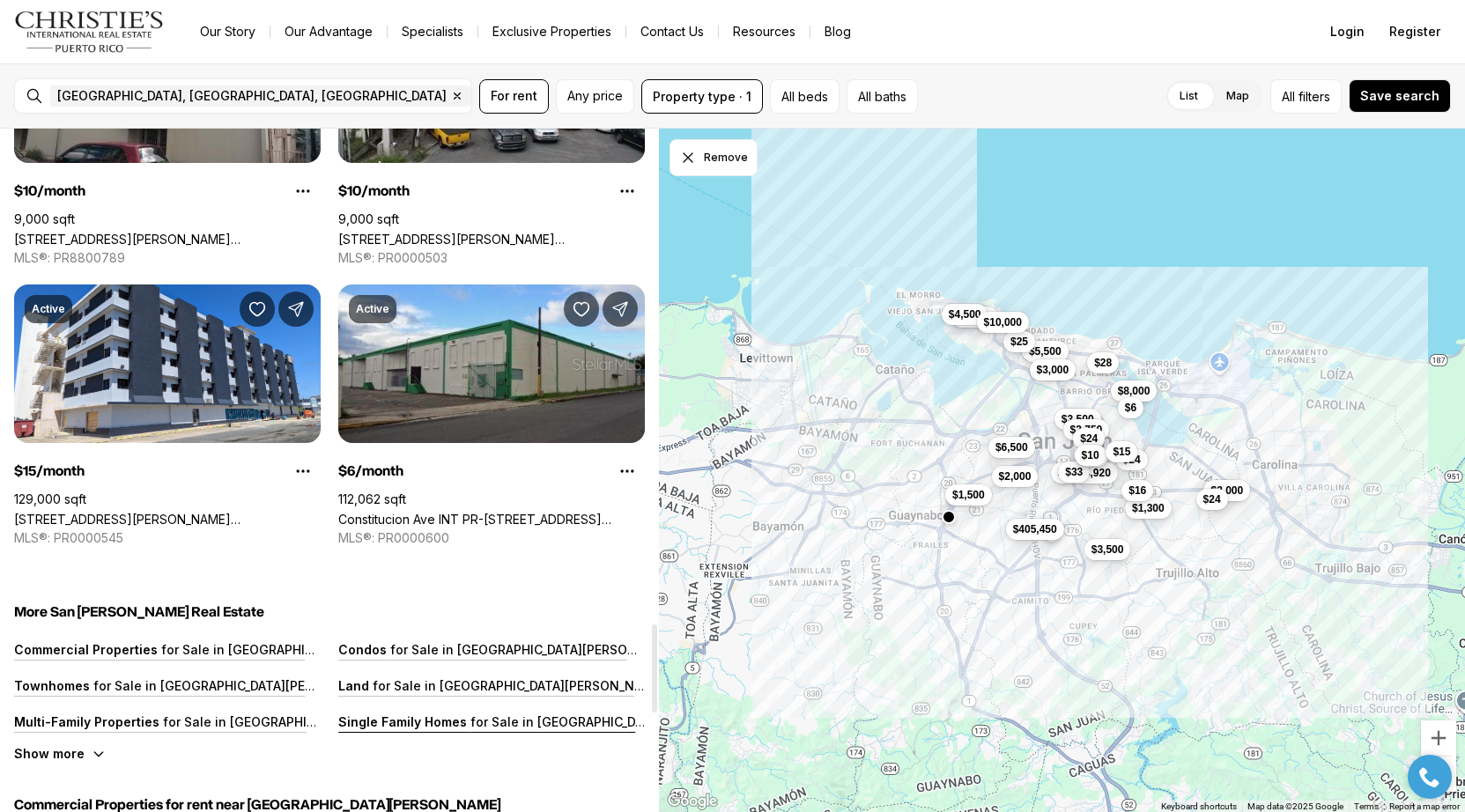
scroll to position [3852, 0]
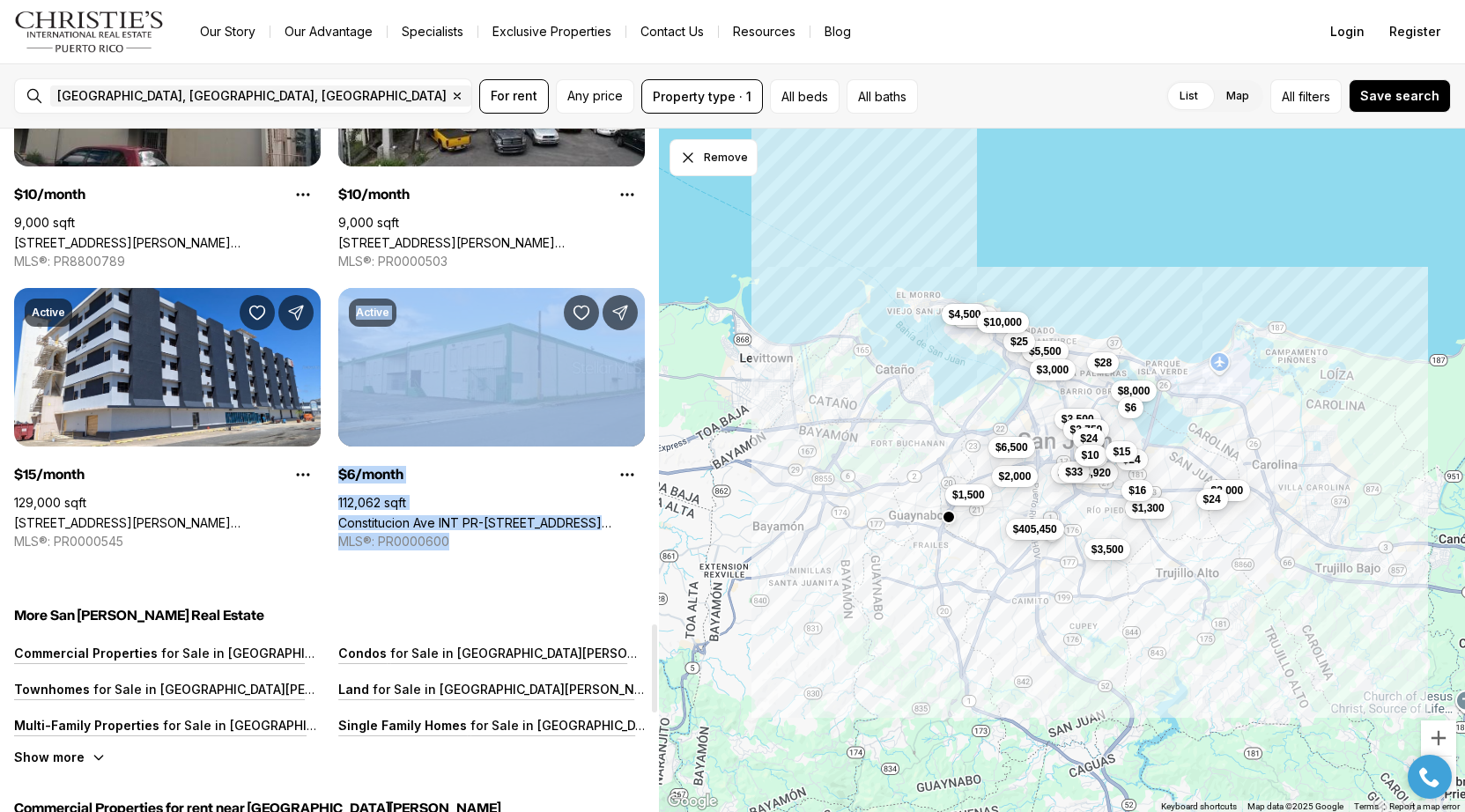
drag, startPoint x: 279, startPoint y: 530, endPoint x: 355, endPoint y: 532, distance: 76.0
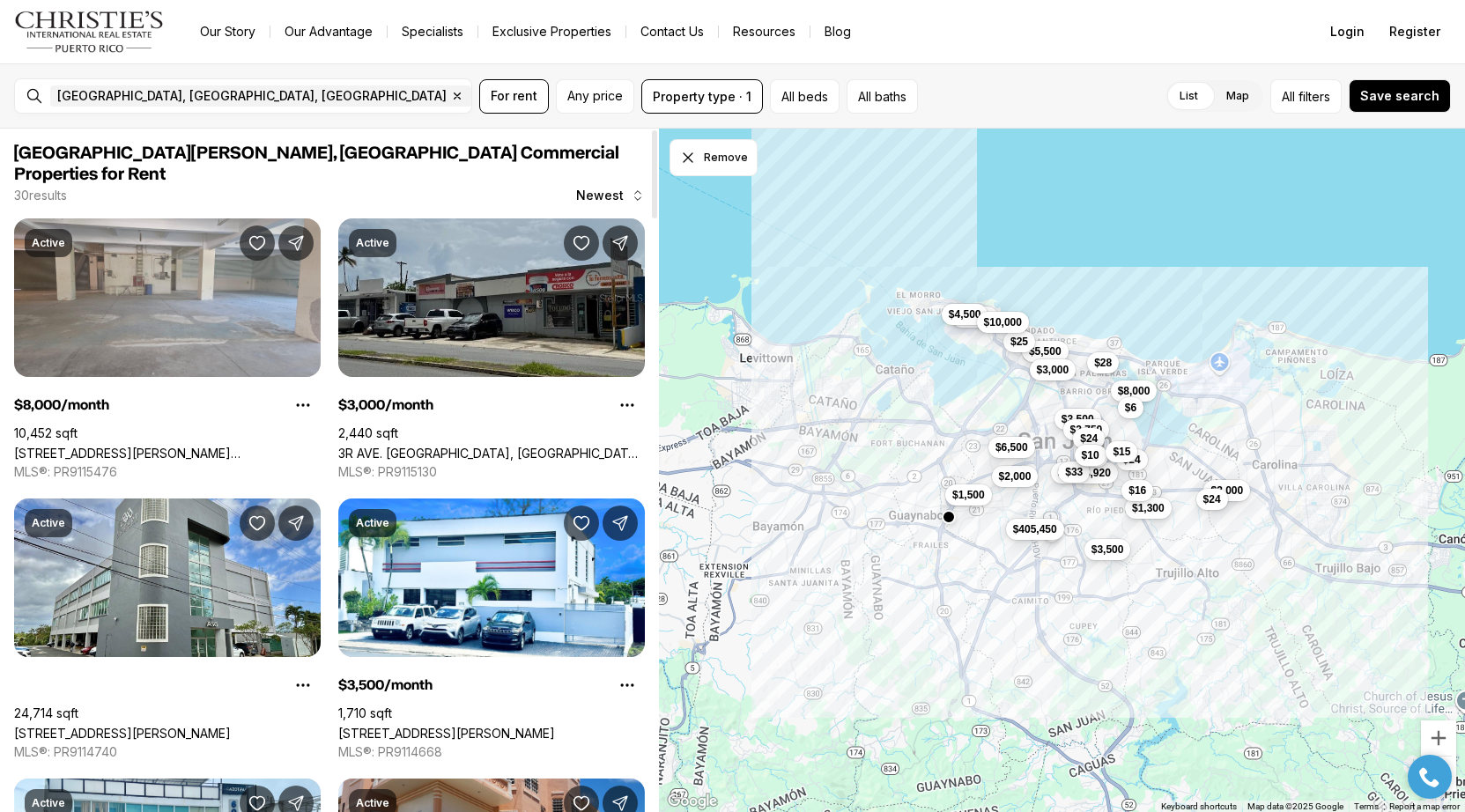
scroll to position [0, 0]
click at [475, 97] on input "text" at bounding box center [538, 96] width 125 height 21
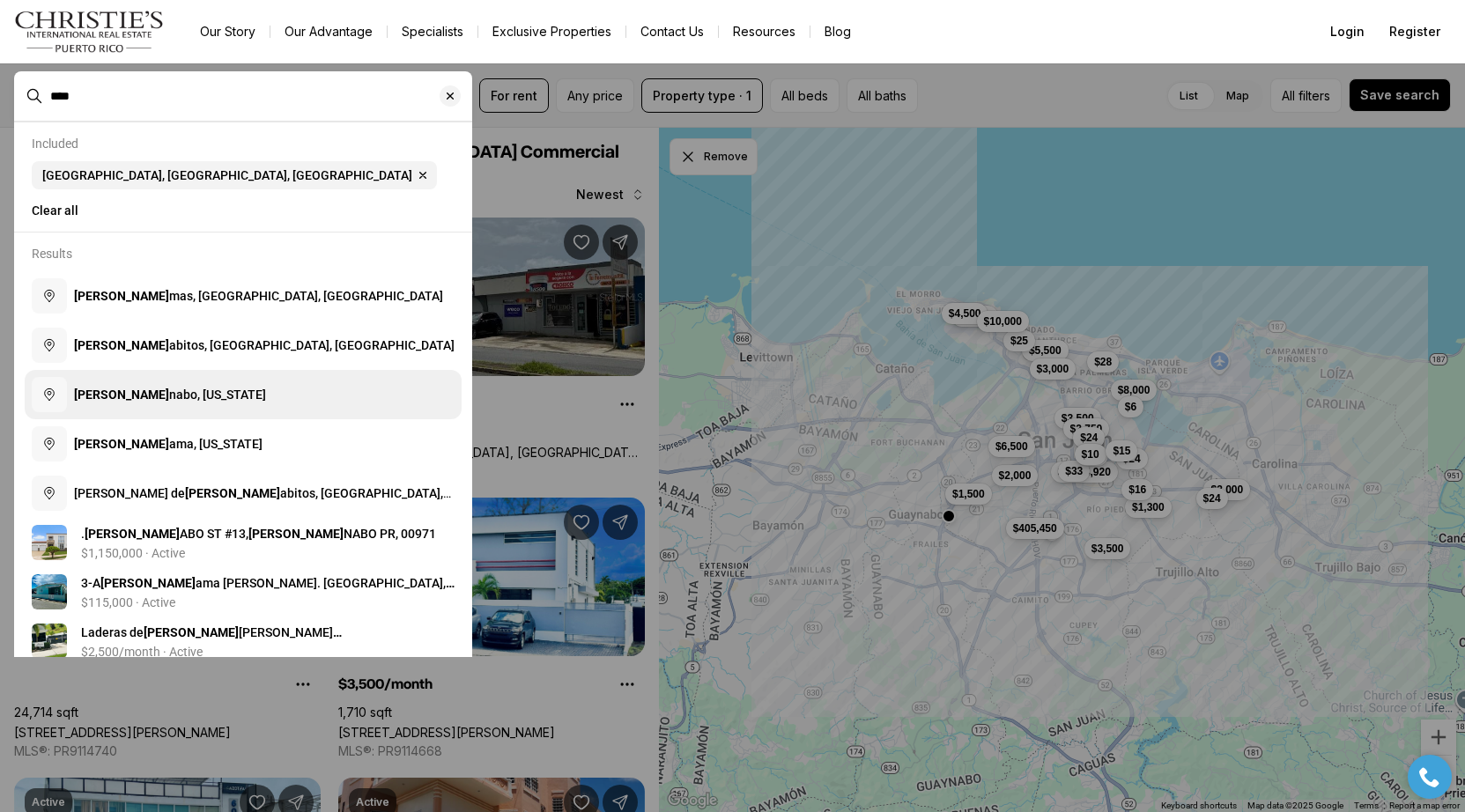
type input "****"
click at [198, 398] on span "Guay nabo, Puerto Rico" at bounding box center [170, 394] width 192 height 14
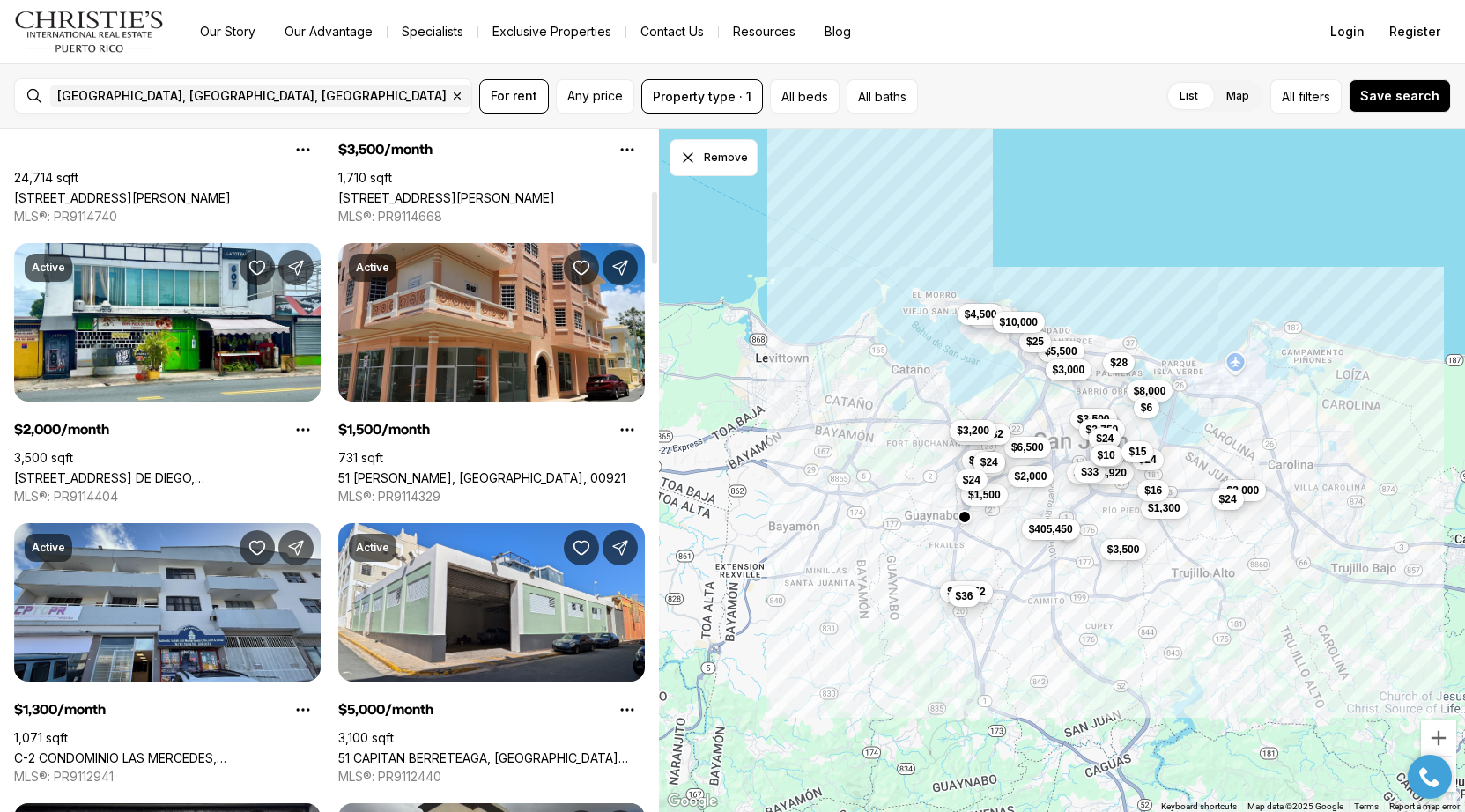
scroll to position [582, 0]
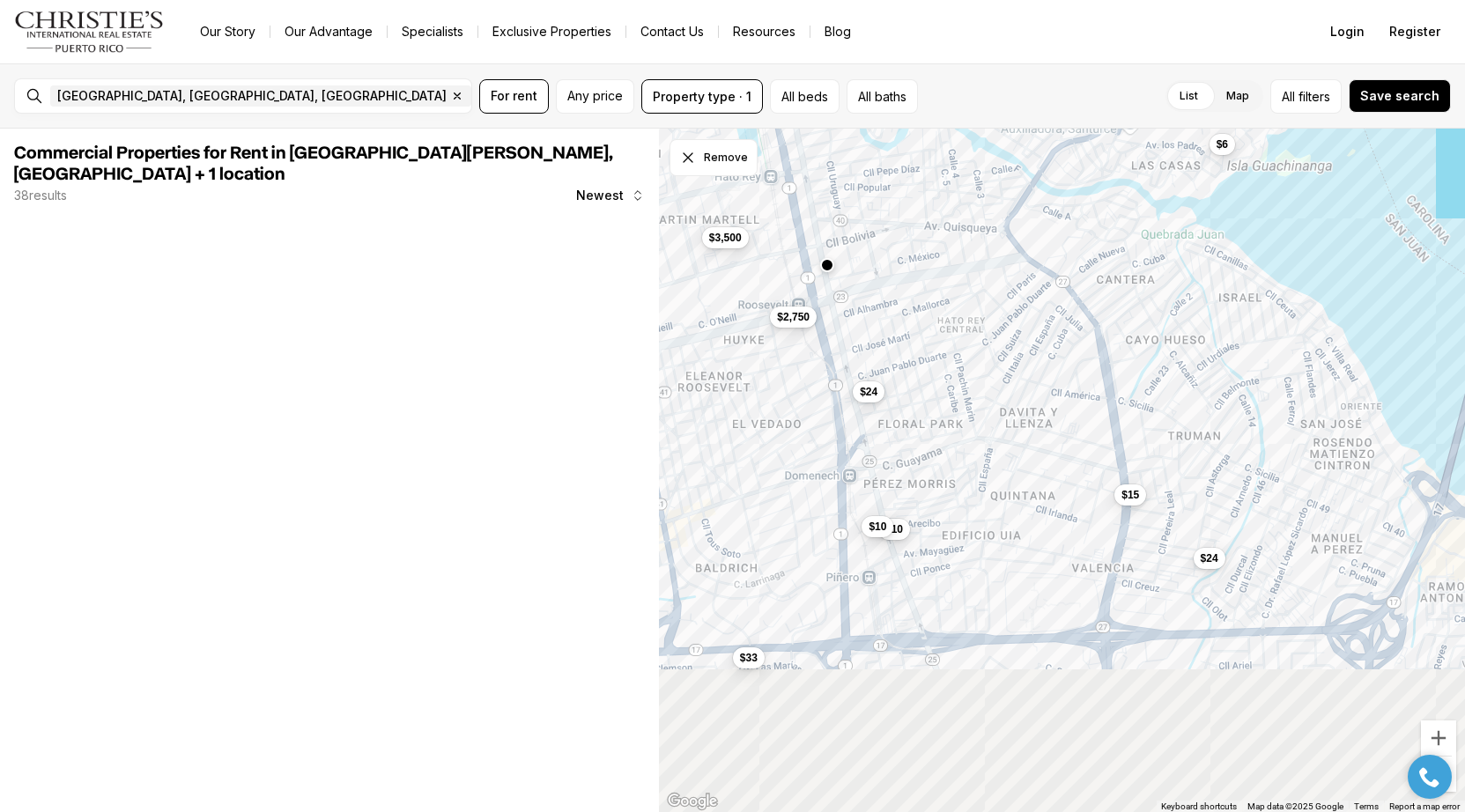
drag, startPoint x: 1045, startPoint y: 465, endPoint x: 1075, endPoint y: 327, distance: 141.2
click at [1075, 327] on div "$8,000 $3,500 $2,750 $33 $24 $24 $10 $10 $15 $6" at bounding box center [1062, 470] width 806 height 684
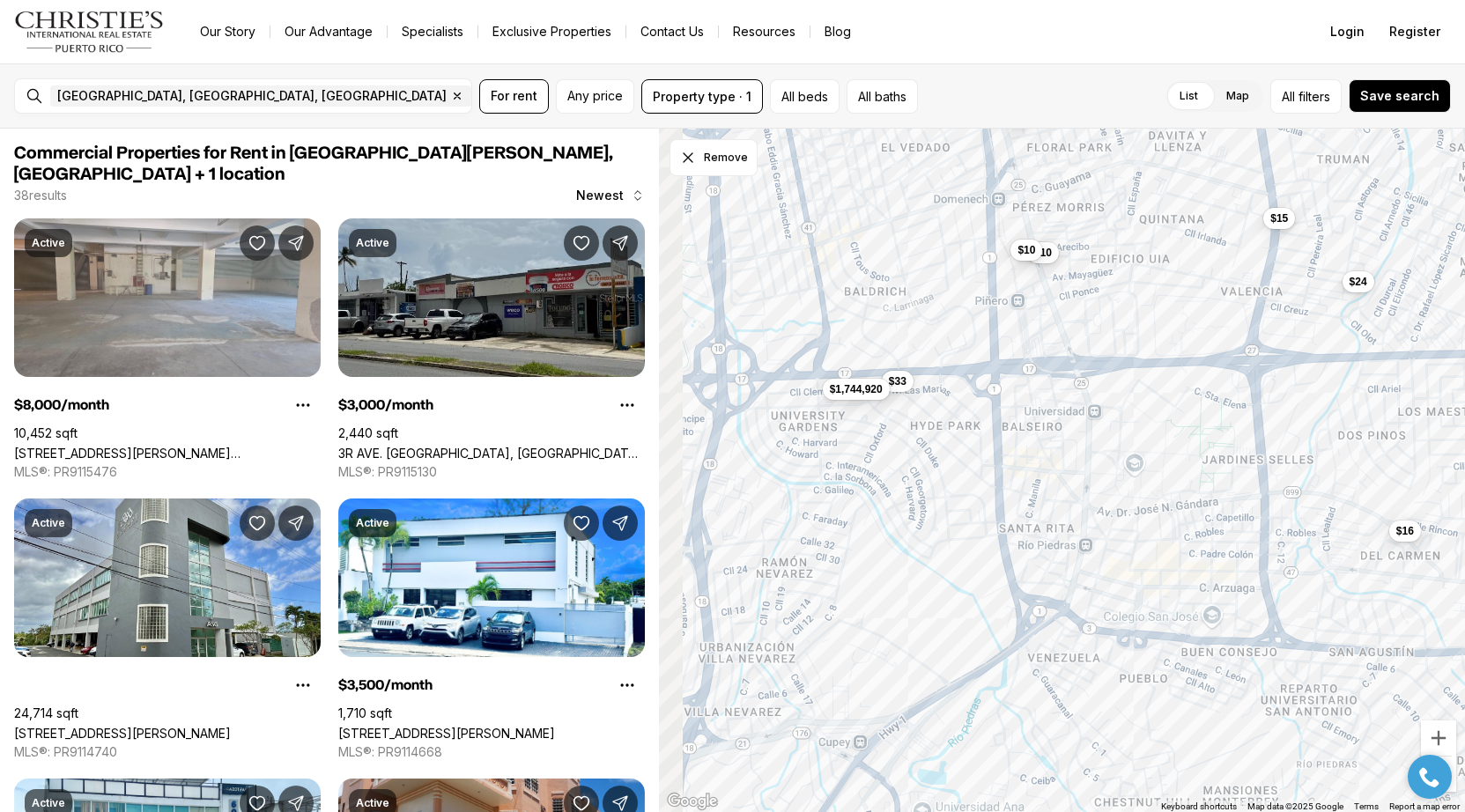
drag, startPoint x: 861, startPoint y: 504, endPoint x: 997, endPoint y: 274, distance: 267.2
click at [997, 274] on div "$3,500 $2,750 $33 $24 $24 $10 $10 $15 $1,744,920 $16" at bounding box center [1062, 470] width 806 height 684
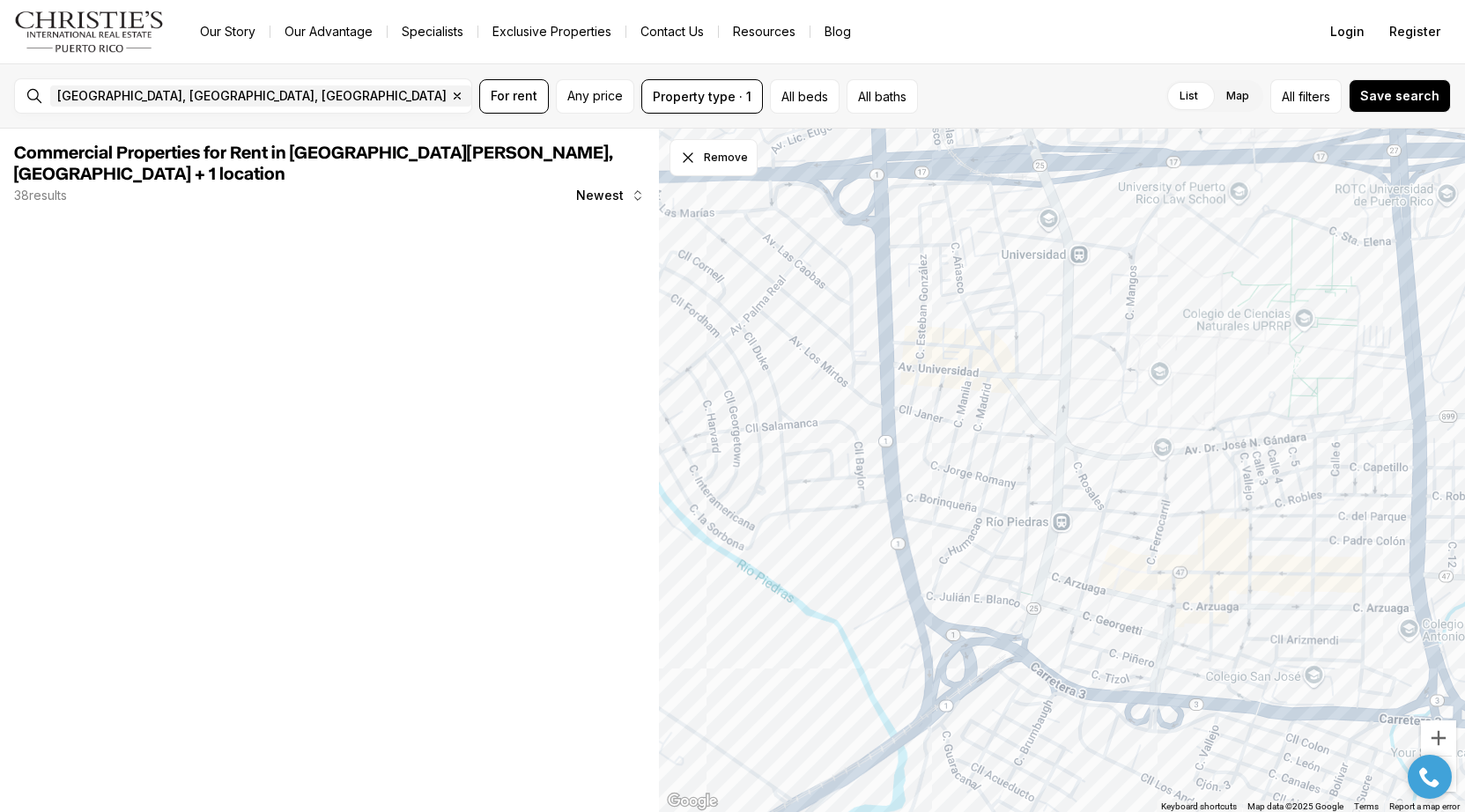
drag, startPoint x: 1165, startPoint y: 562, endPoint x: 1011, endPoint y: 593, distance: 157.1
click at [1012, 593] on div at bounding box center [1062, 470] width 806 height 684
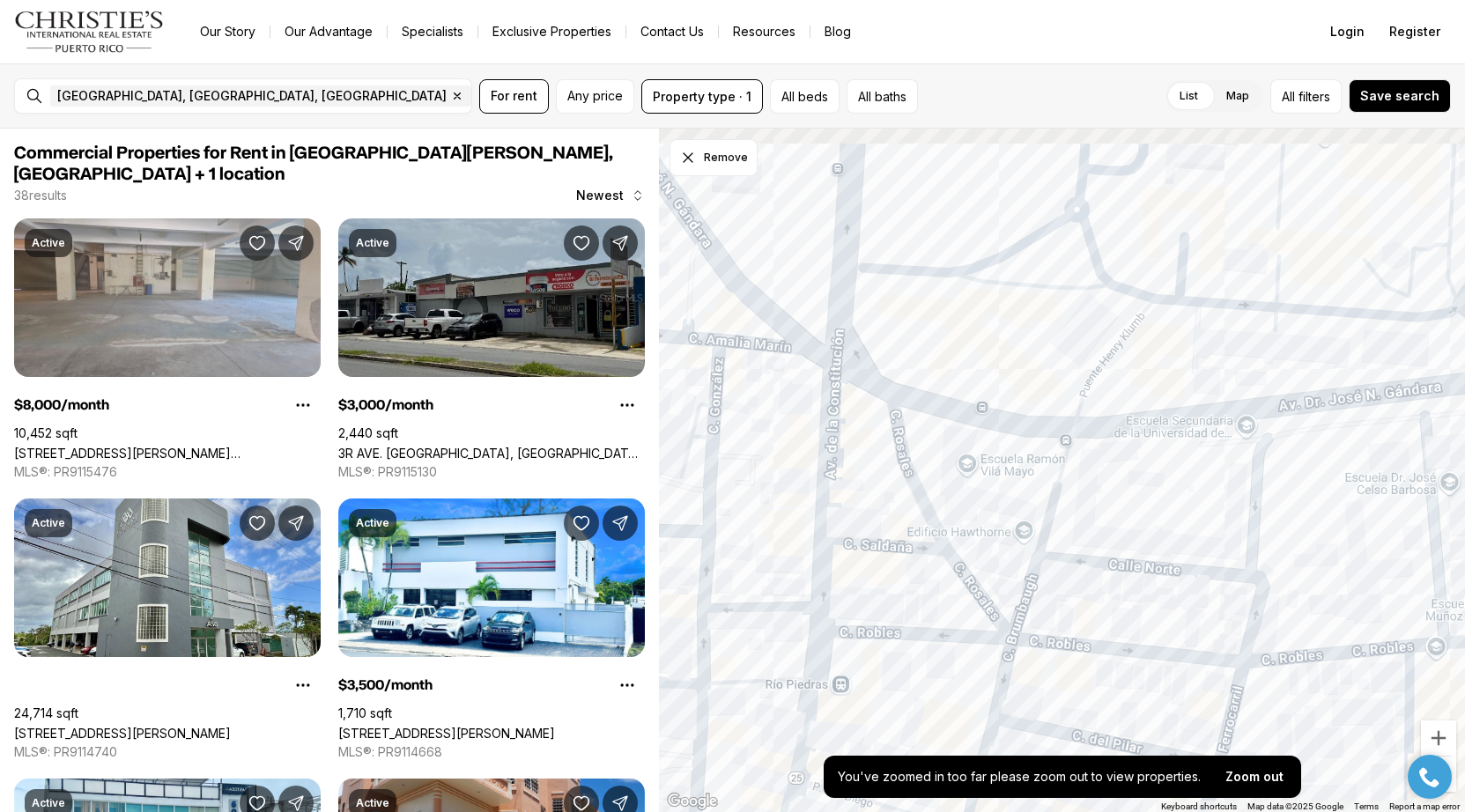
drag, startPoint x: 983, startPoint y: 413, endPoint x: 978, endPoint y: 720, distance: 307.0
click at [978, 719] on div at bounding box center [1062, 470] width 806 height 684
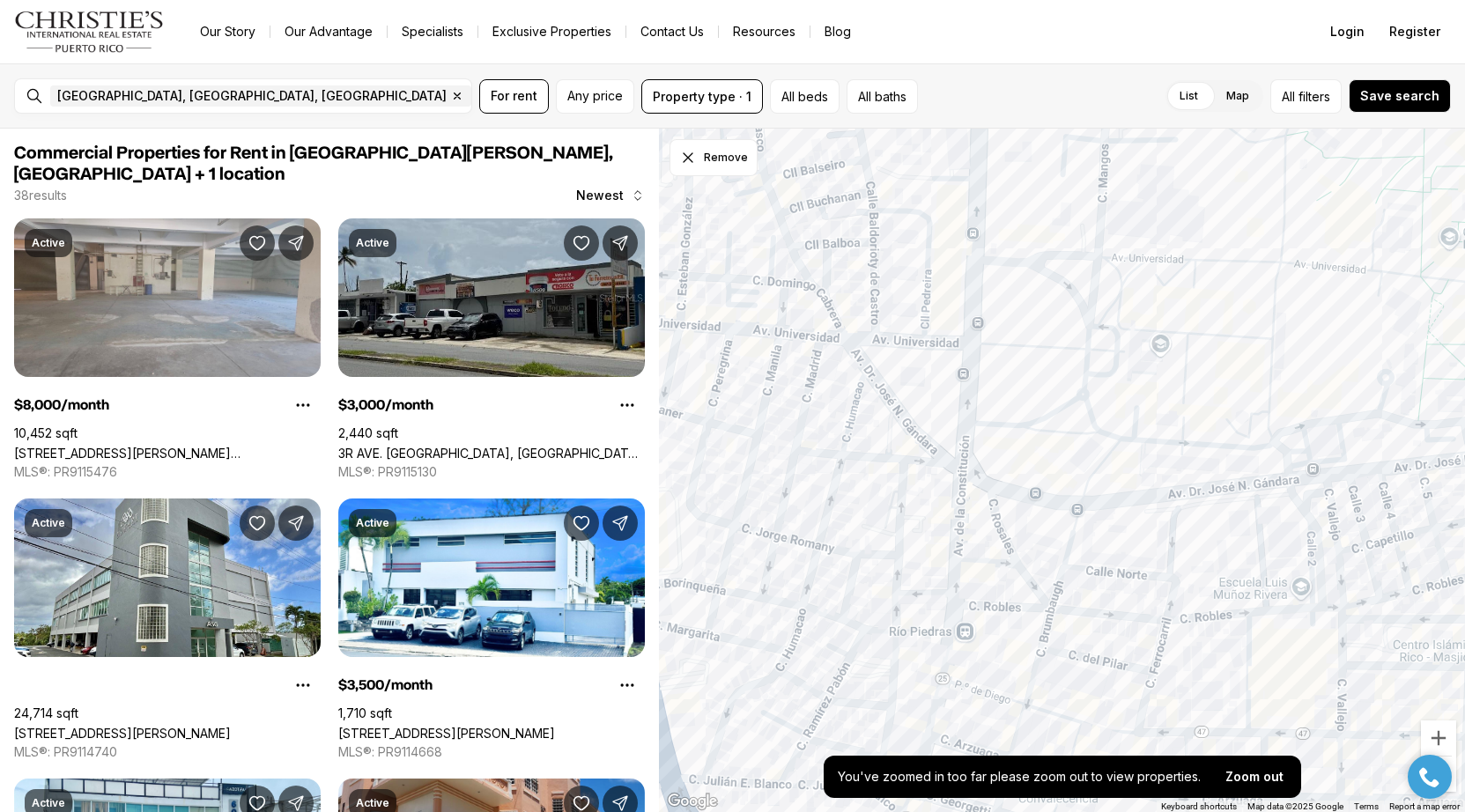
drag, startPoint x: 913, startPoint y: 543, endPoint x: 945, endPoint y: 523, distance: 37.7
click at [945, 523] on div at bounding box center [1062, 470] width 806 height 684
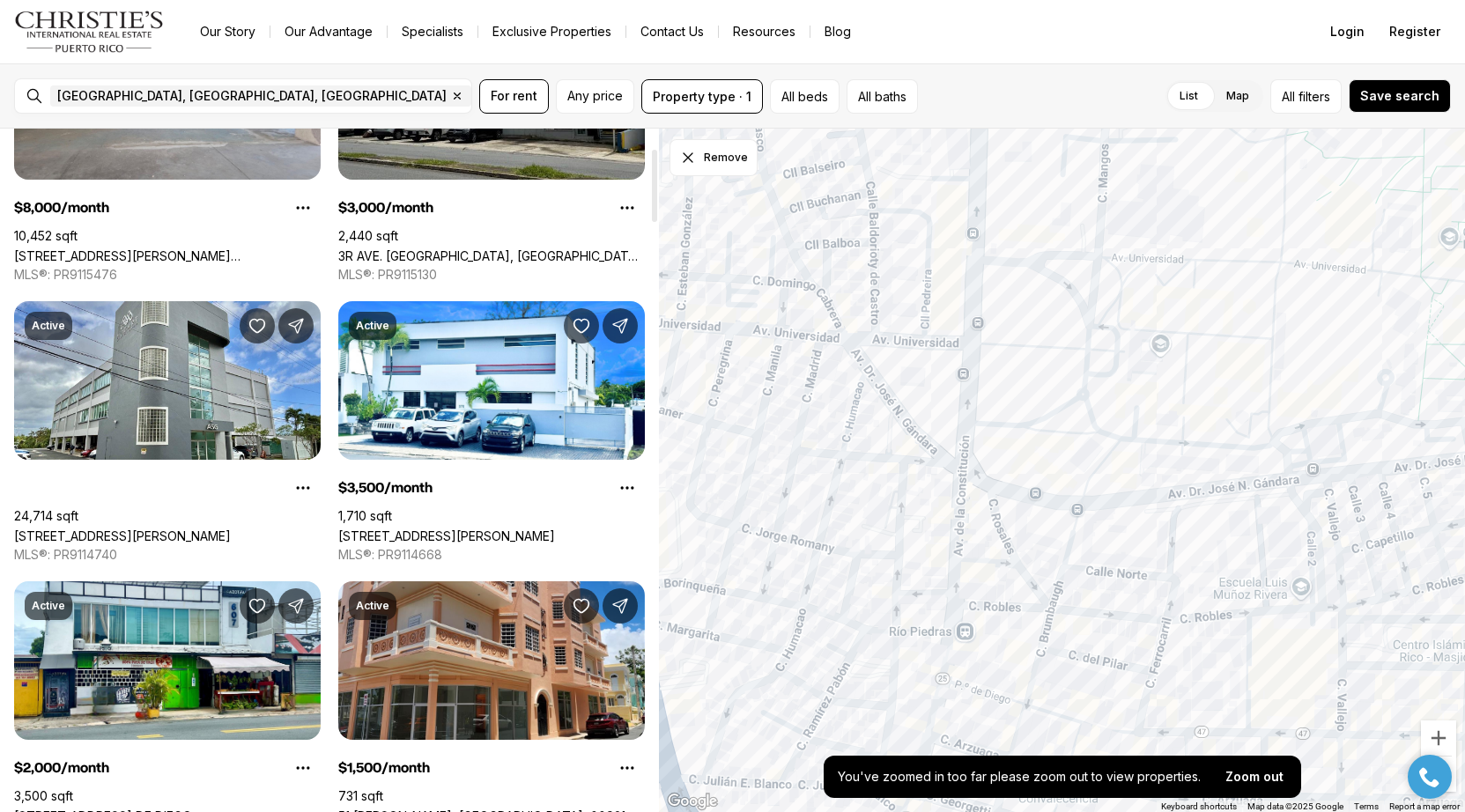
scroll to position [211, 0]
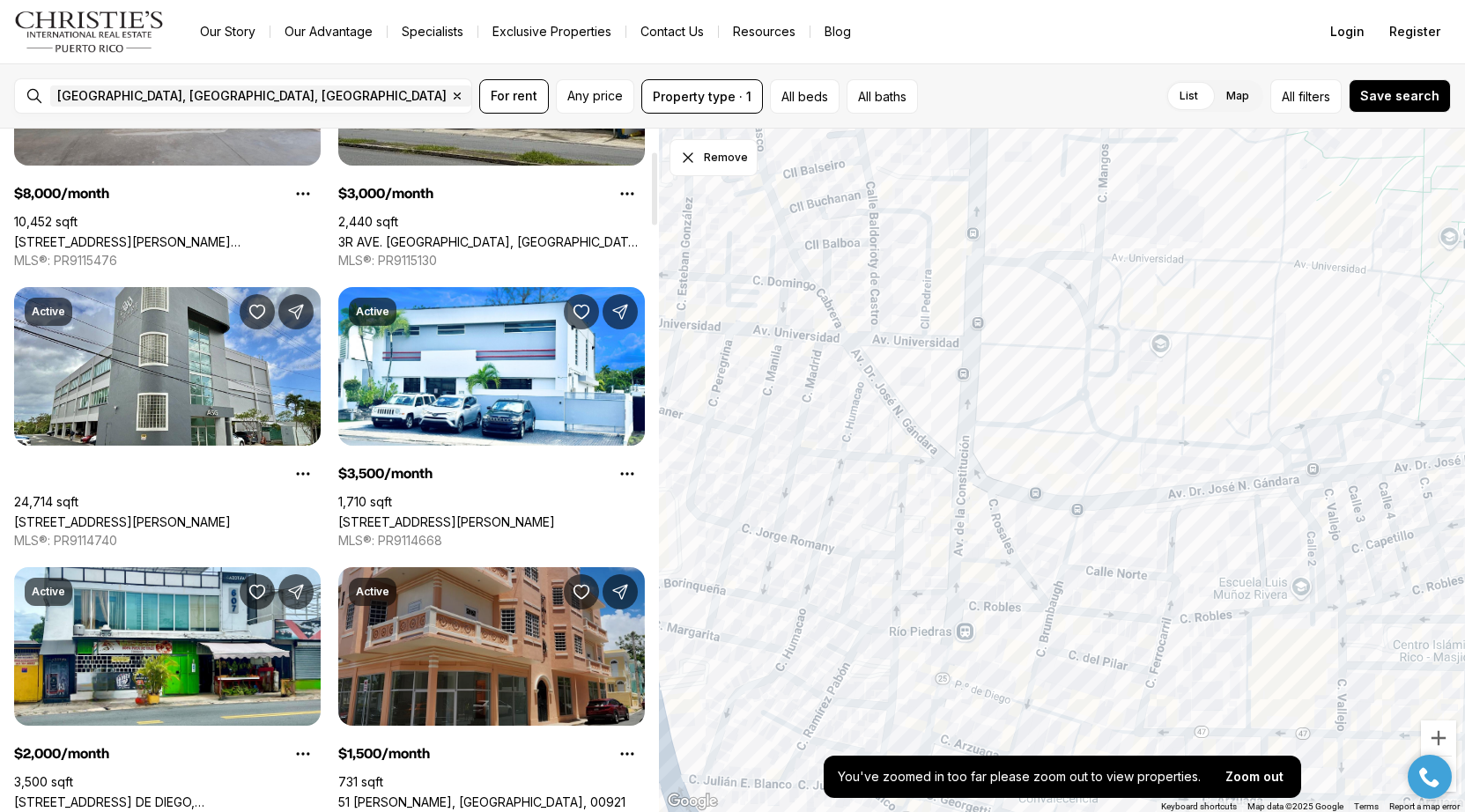
click at [505, 795] on link "51 [PERSON_NAME], [GEOGRAPHIC_DATA], 00921" at bounding box center [481, 802] width 287 height 15
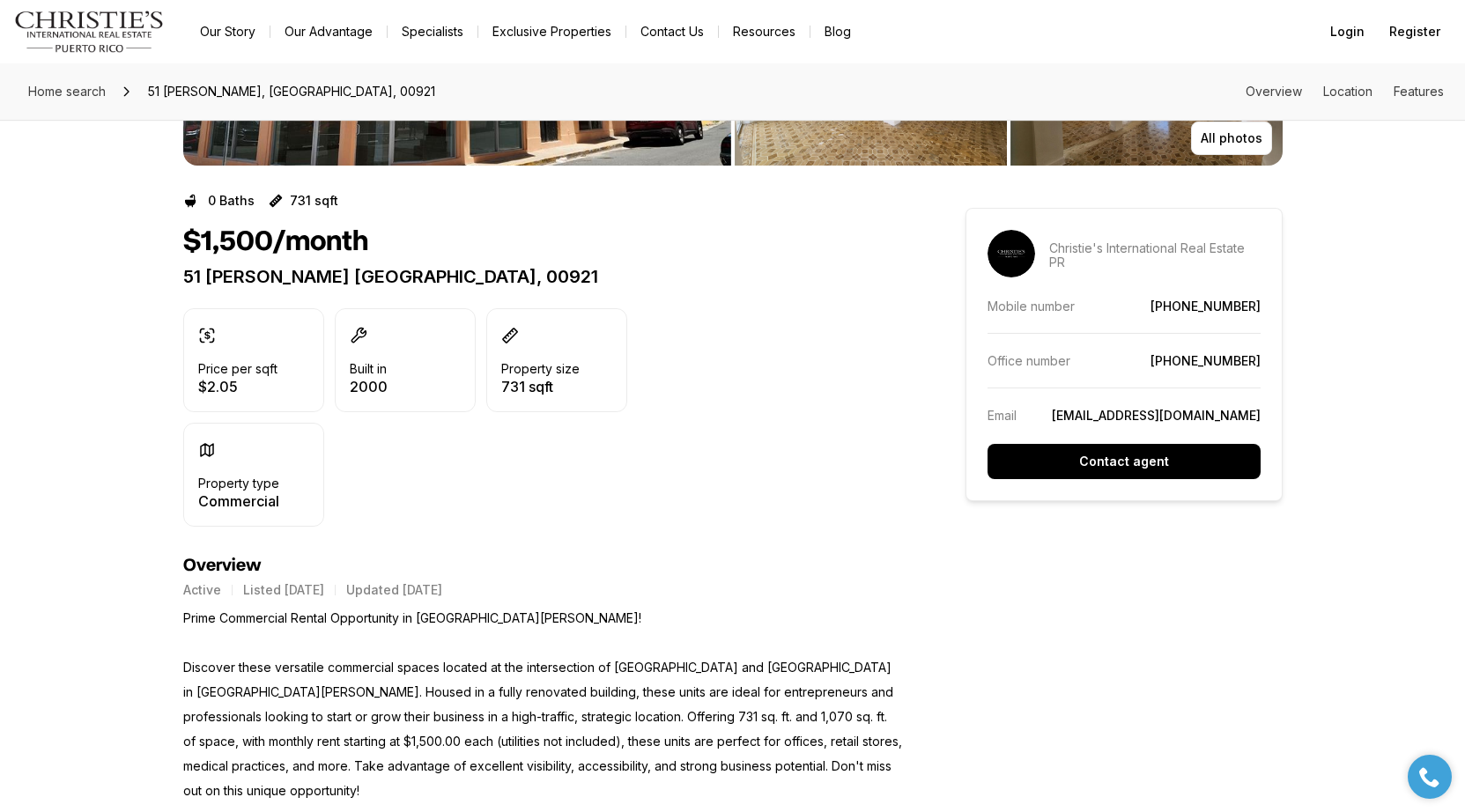
scroll to position [303, 0]
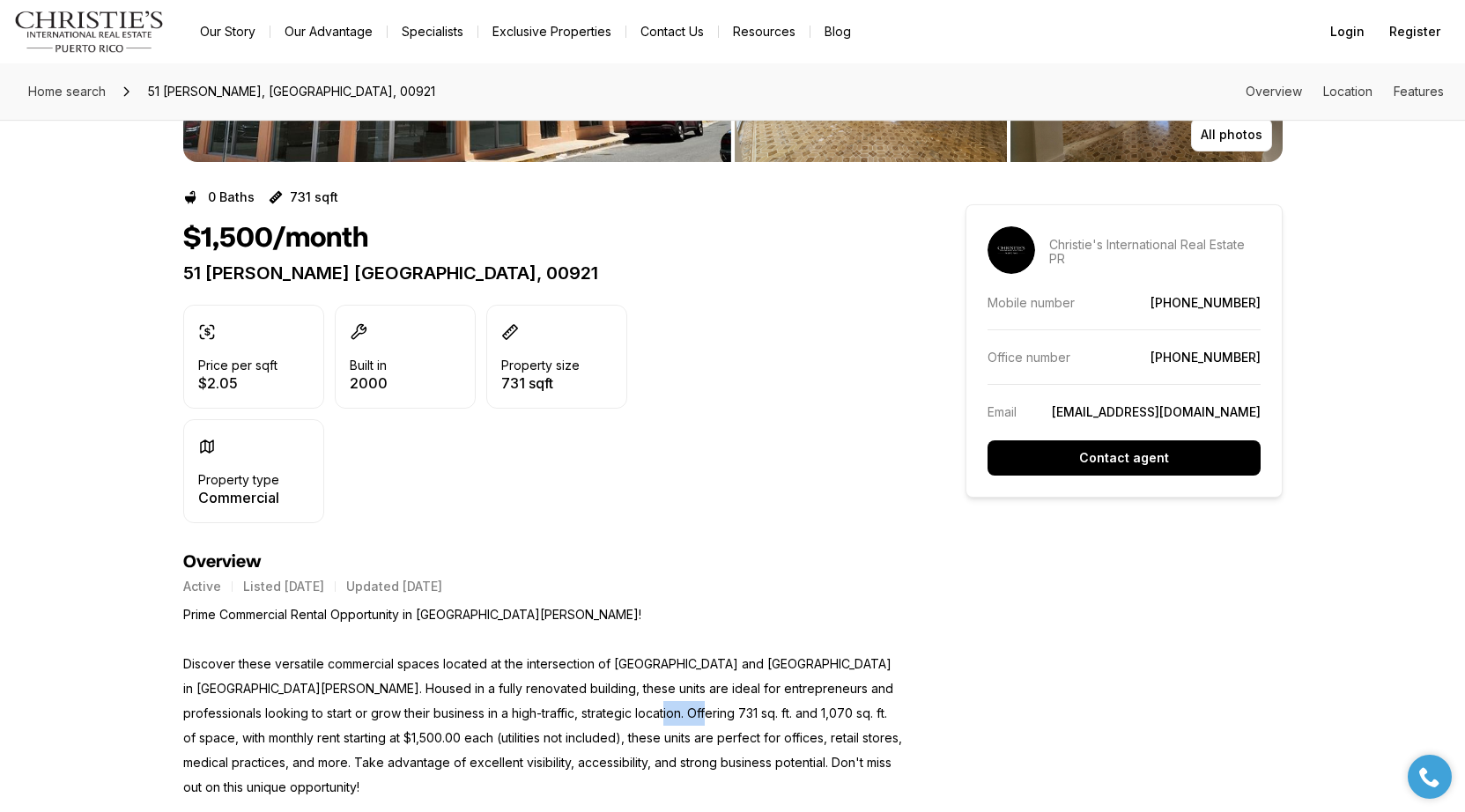
drag, startPoint x: 573, startPoint y: 712, endPoint x: 620, endPoint y: 714, distance: 47.0
click at [620, 714] on p "Prime Commercial Rental Opportunity in San Juan! Discover these versatile comme…" at bounding box center [542, 702] width 719 height 198
click at [687, 545] on div "0 Baths 731 sqft $1,500/month 51 PILAR Y BRAUMBAUGH RIO PIEDRAS PR, 00921 Price…" at bounding box center [542, 368] width 719 height 369
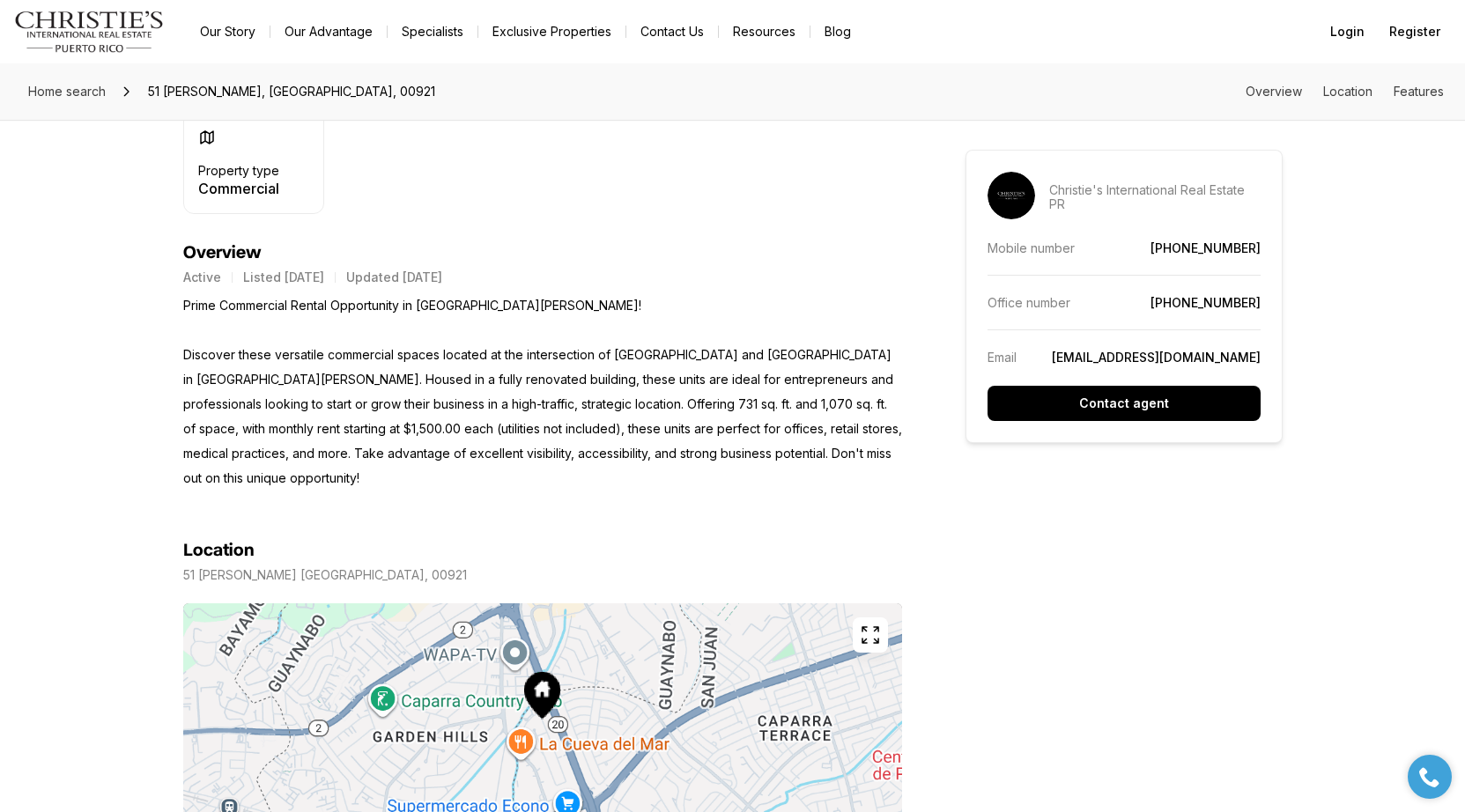
scroll to position [618, 0]
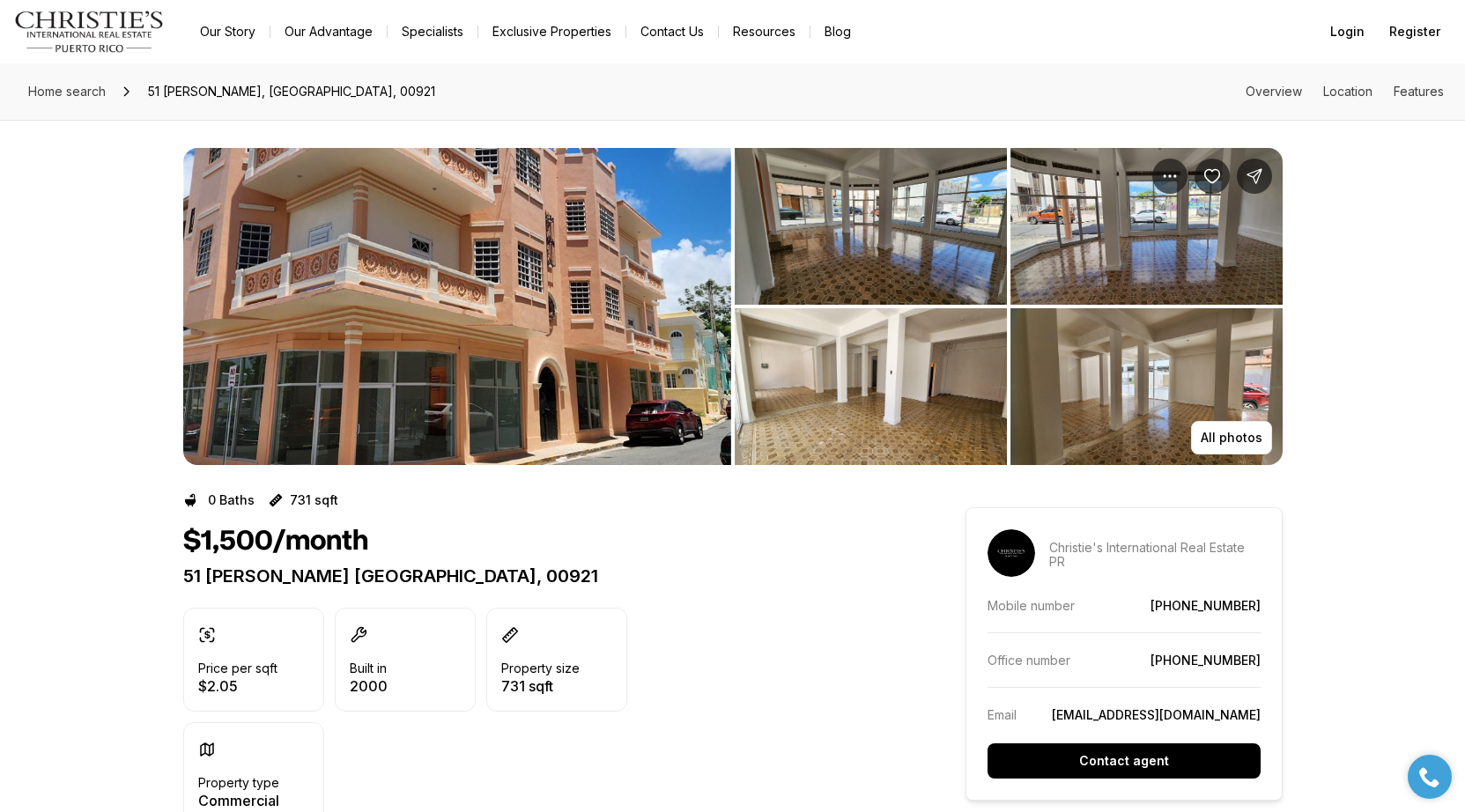
click at [616, 368] on img "View image gallery" at bounding box center [457, 306] width 548 height 317
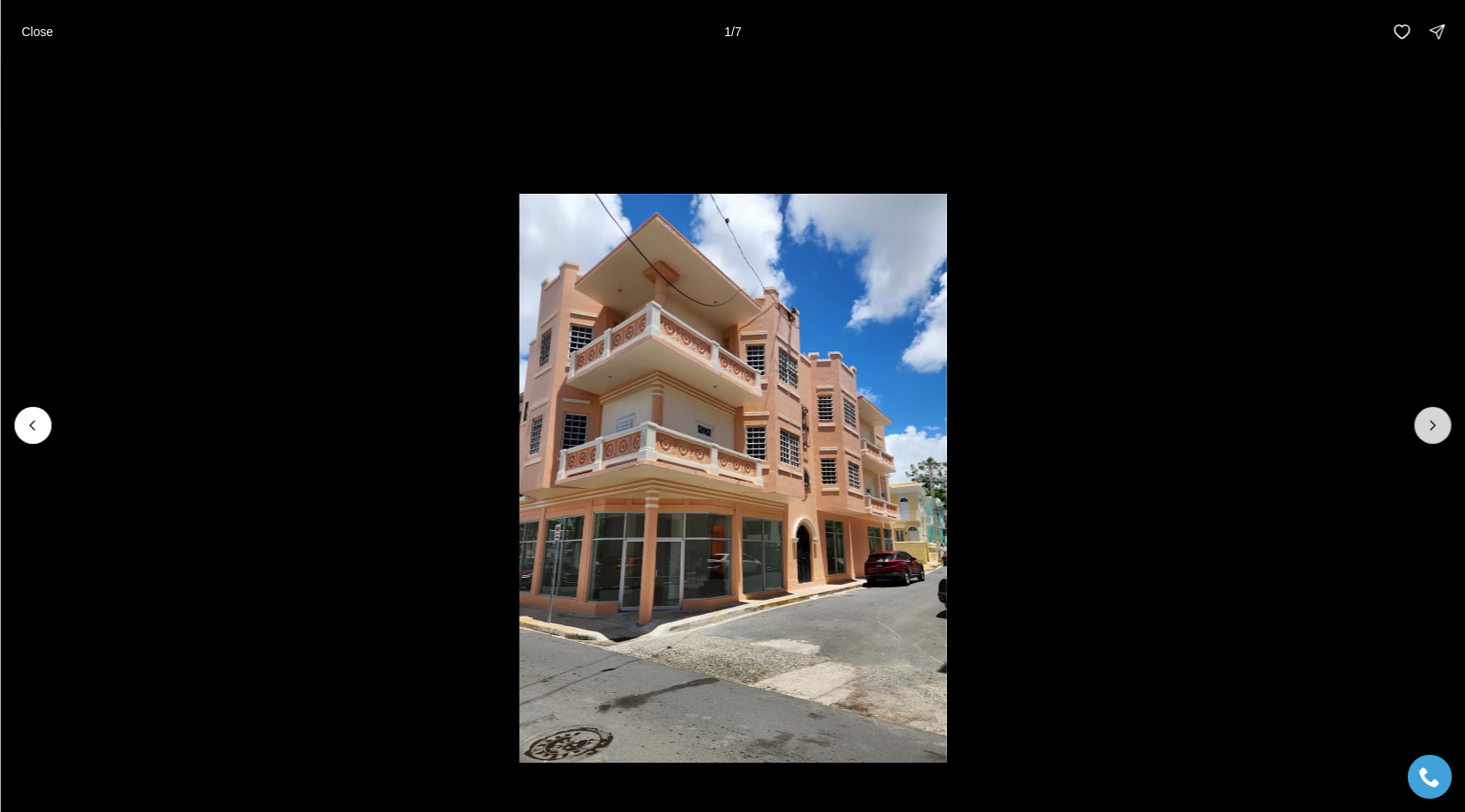
click at [1426, 440] on button "Next slide" at bounding box center [1432, 425] width 37 height 37
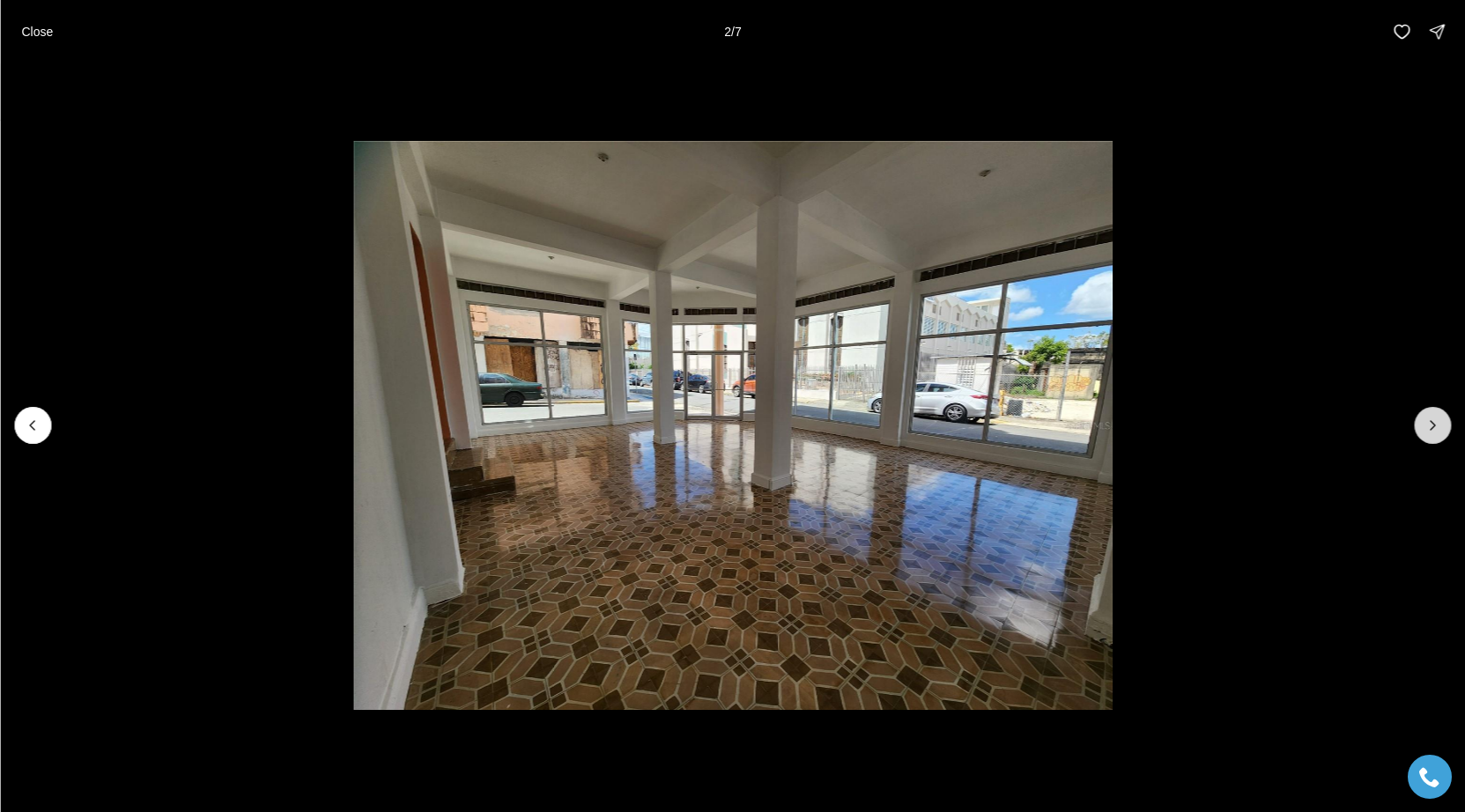
click at [1426, 440] on button "Next slide" at bounding box center [1432, 425] width 37 height 37
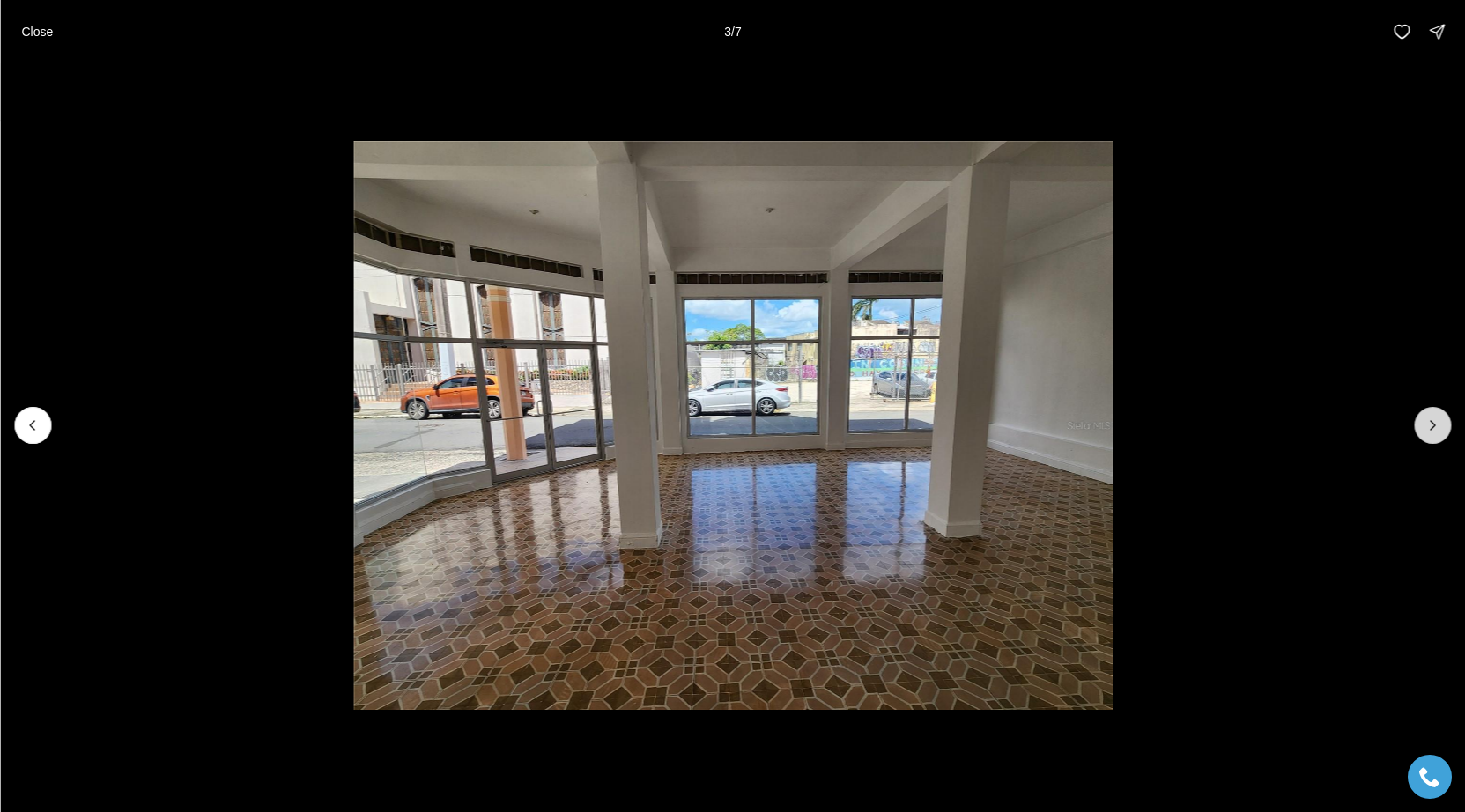
click at [1426, 440] on button "Next slide" at bounding box center [1432, 425] width 37 height 37
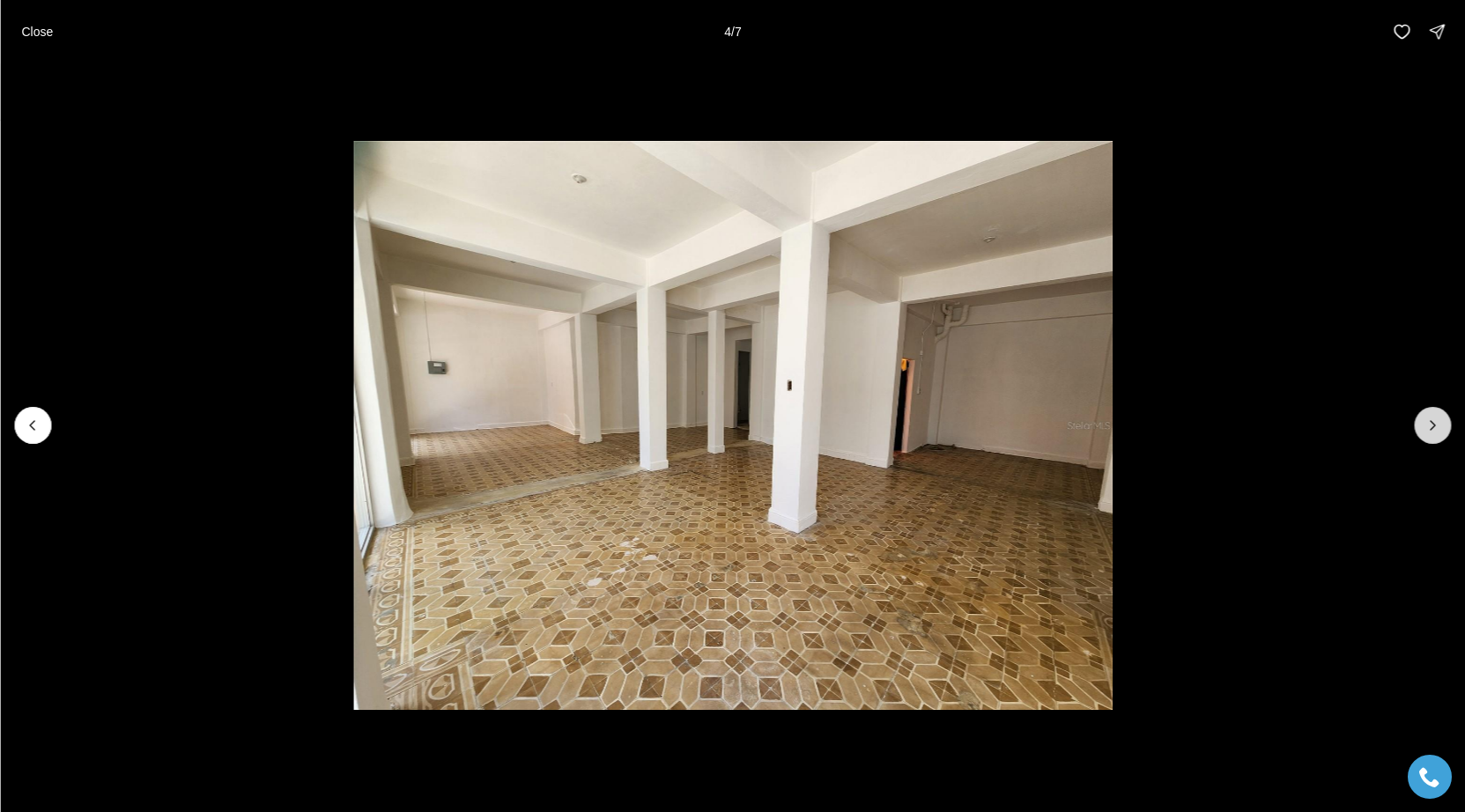
click at [1426, 440] on button "Next slide" at bounding box center [1432, 425] width 37 height 37
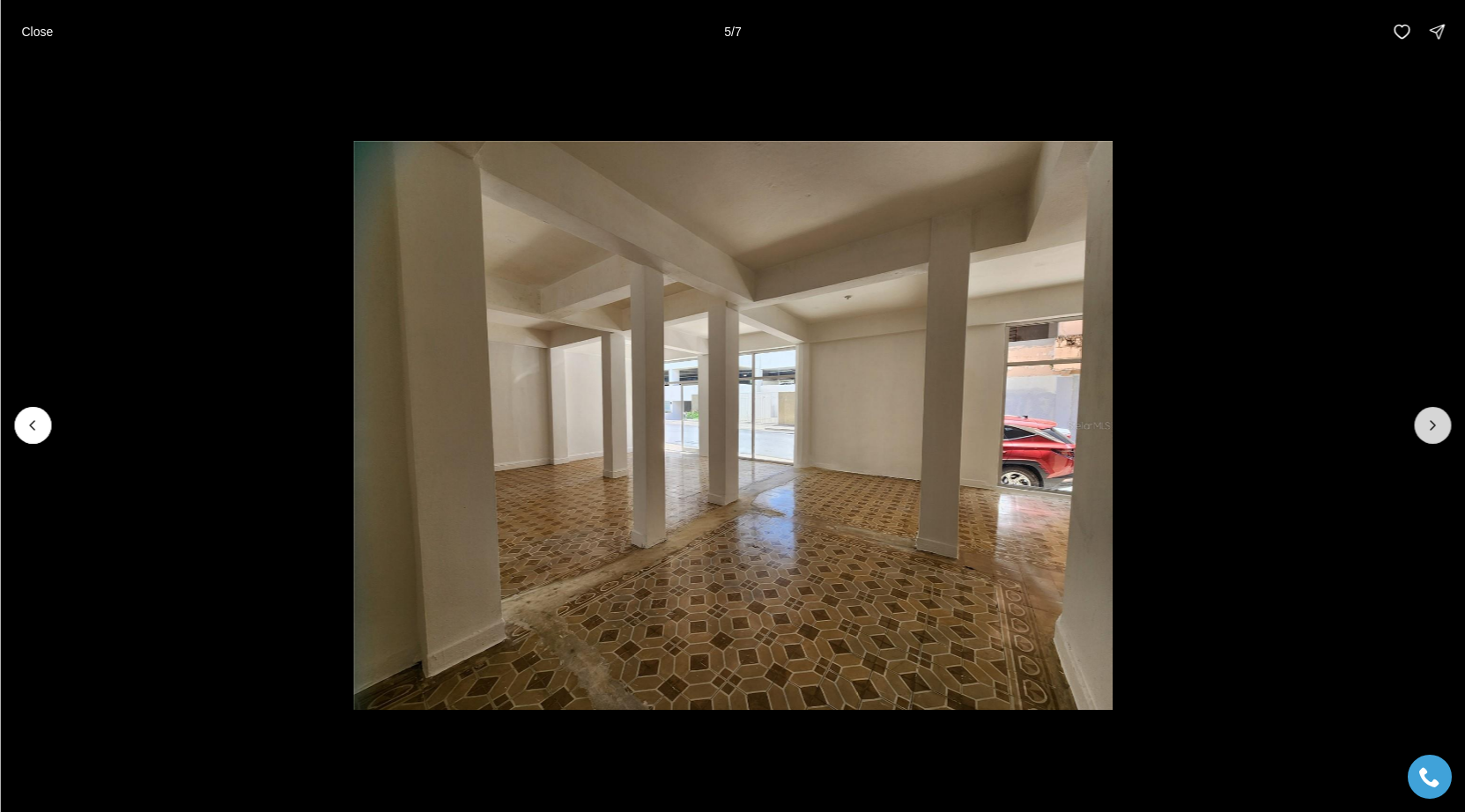
click at [1426, 440] on button "Next slide" at bounding box center [1432, 425] width 37 height 37
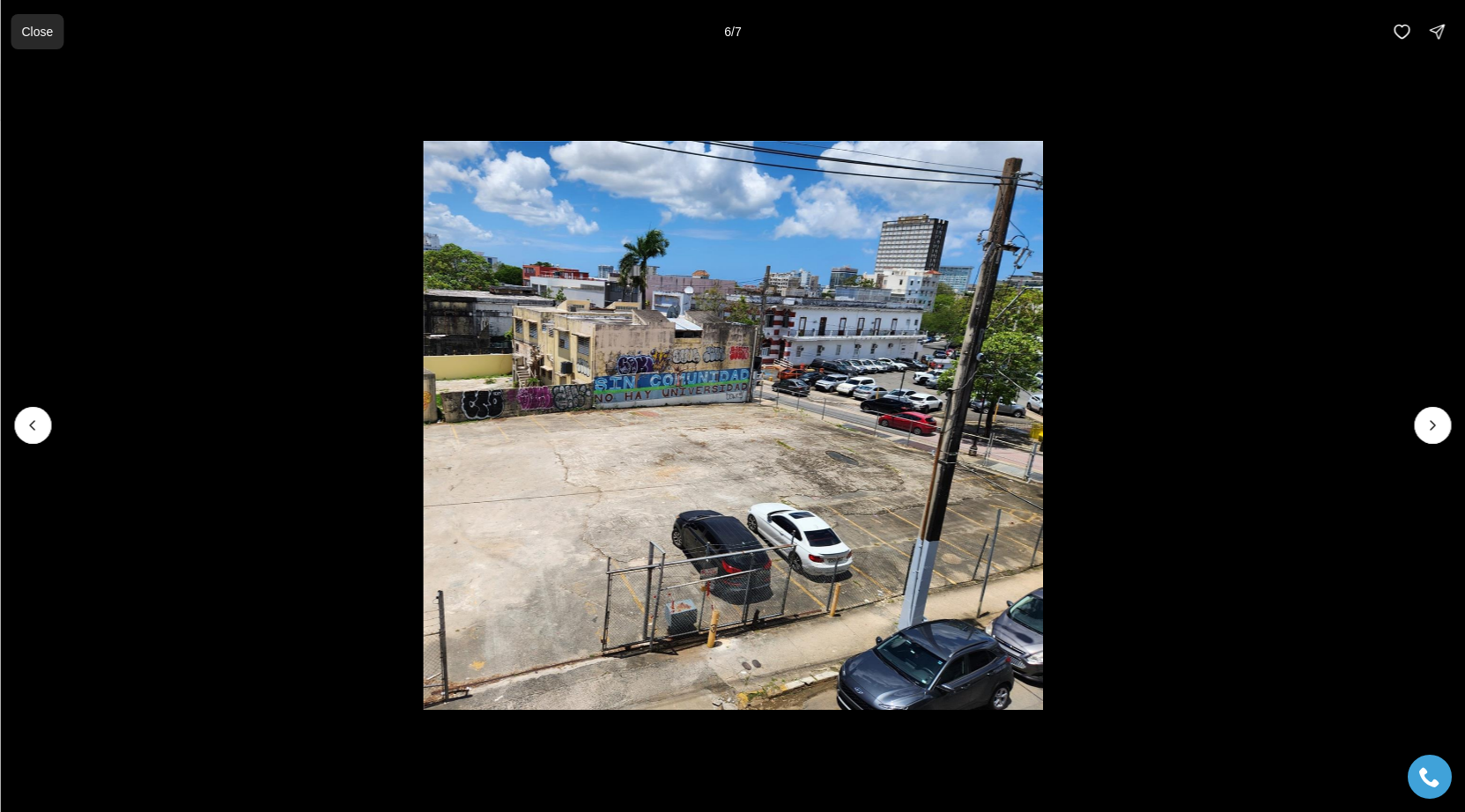
click at [48, 33] on p "Close" at bounding box center [36, 32] width 32 height 14
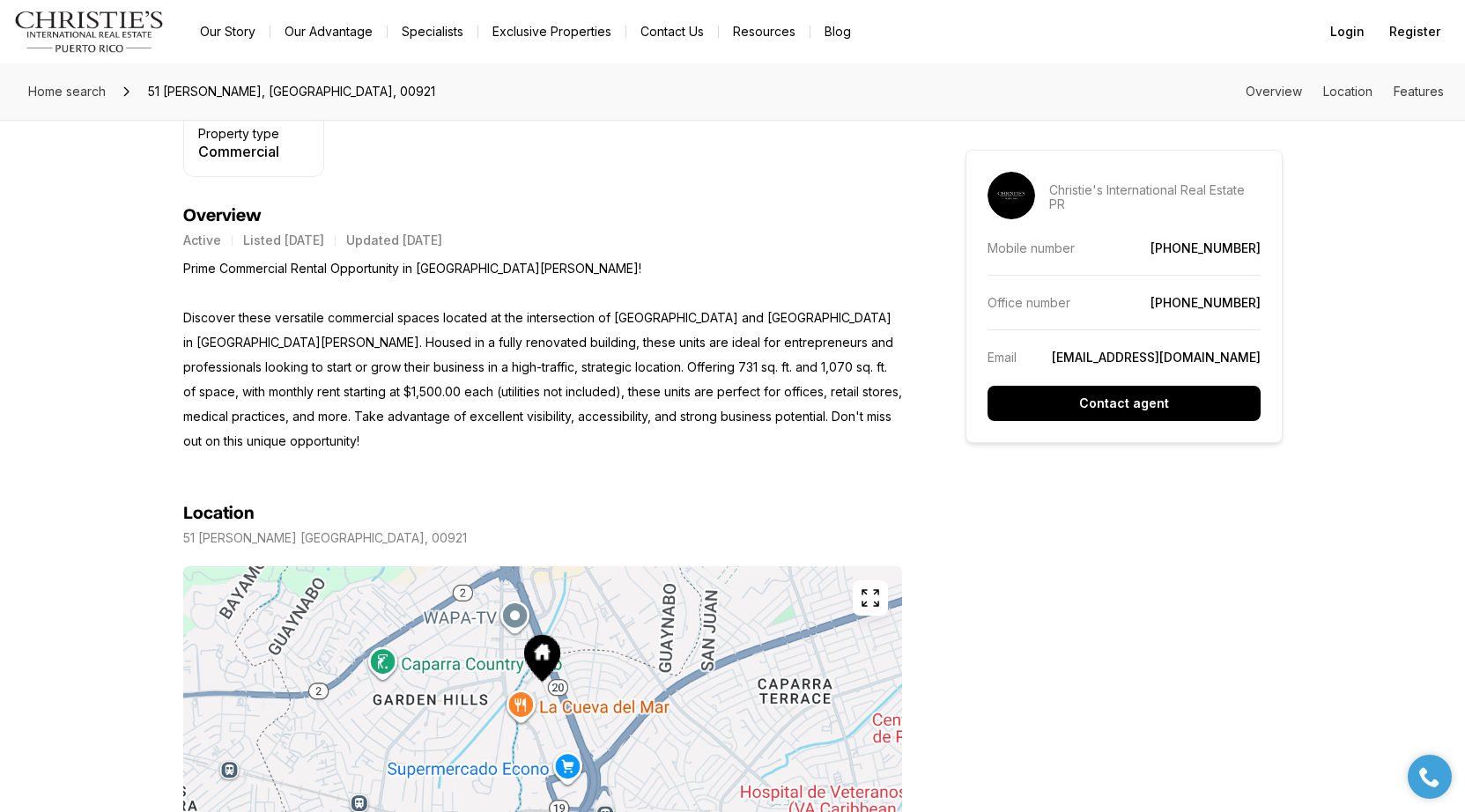
scroll to position [597, 0]
